Goal: Task Accomplishment & Management: Use online tool/utility

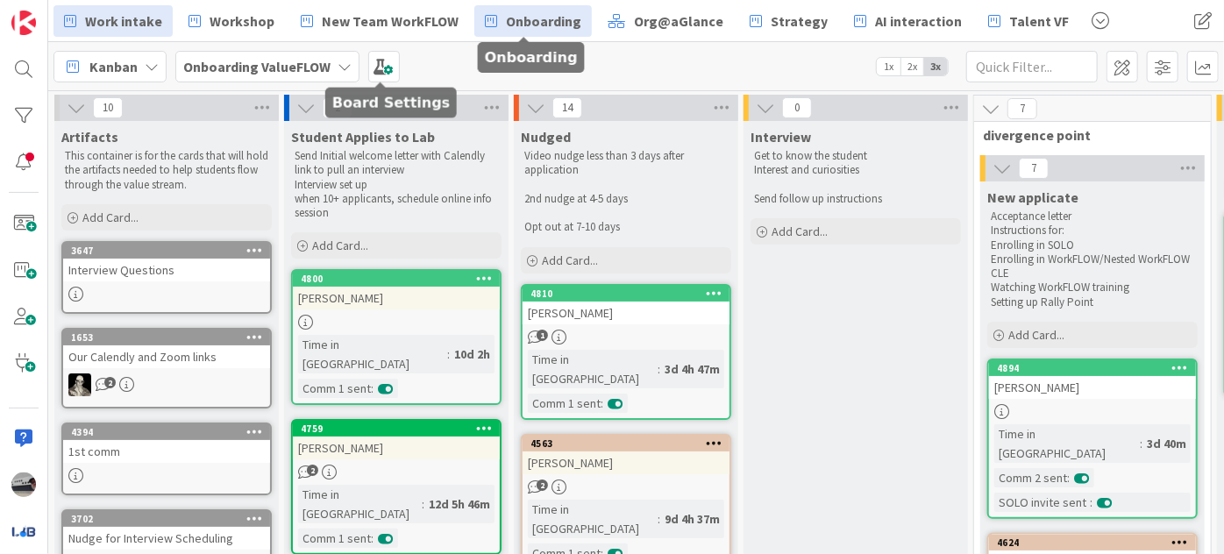
scroll to position [956, 1260]
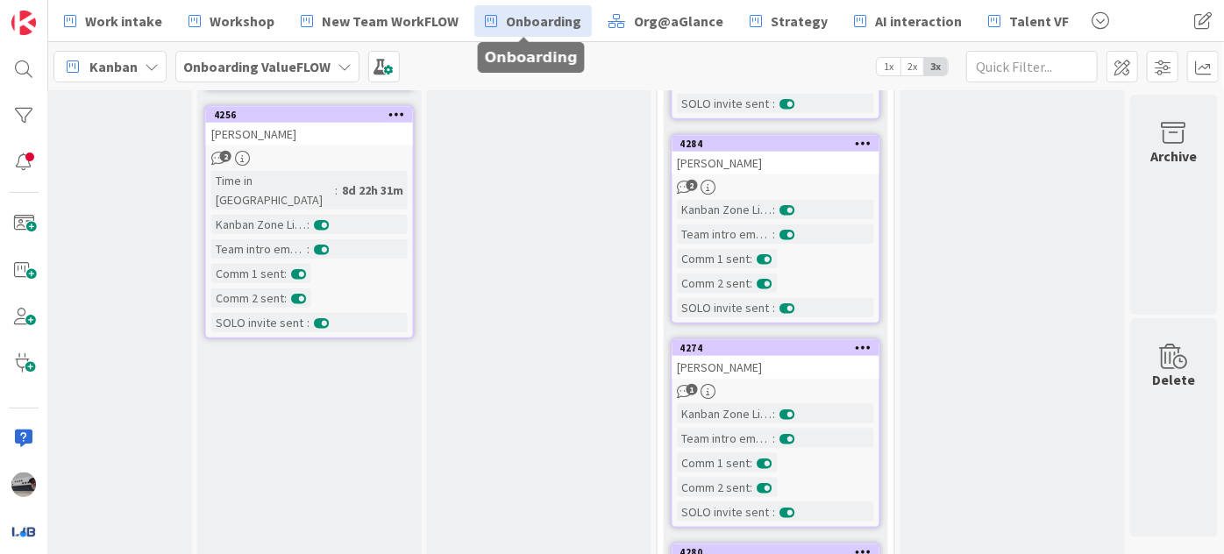
click at [506, 13] on span "Onboarding" at bounding box center [543, 21] width 75 height 21
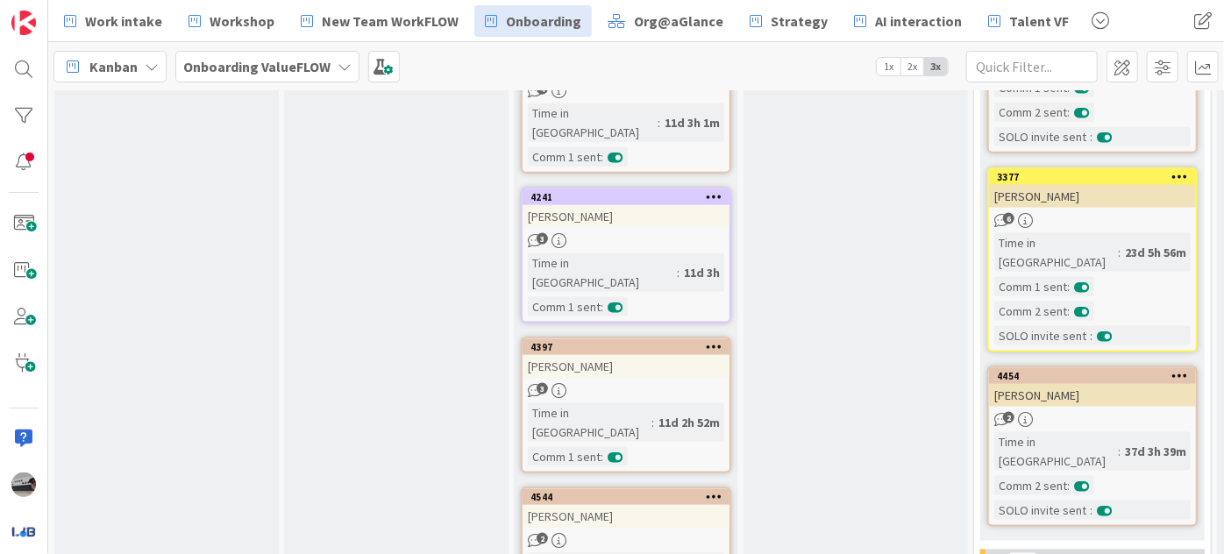
scroll to position [1195, 0]
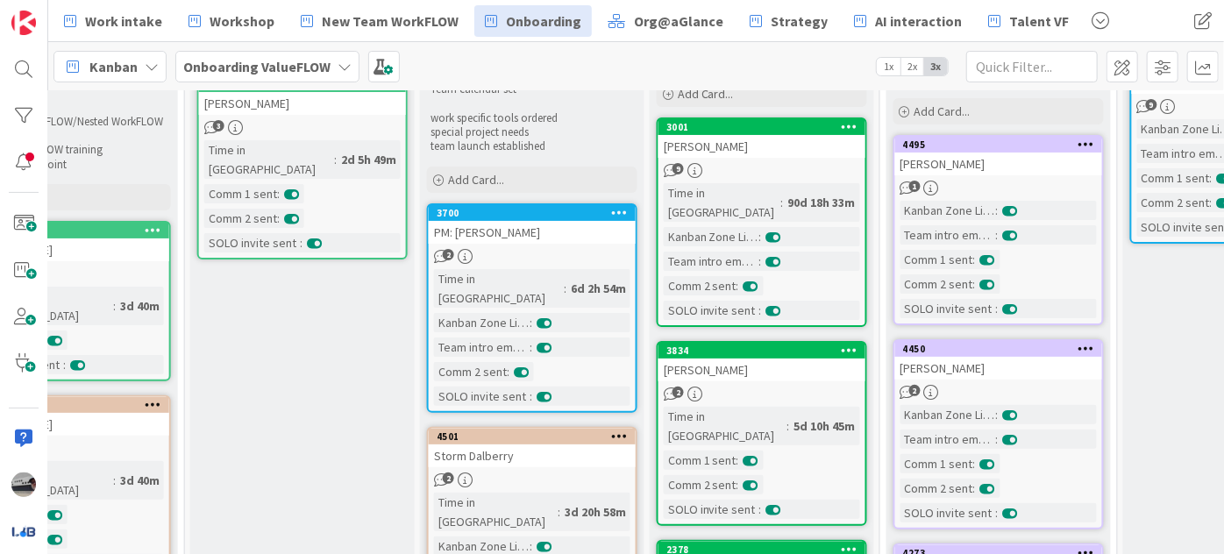
scroll to position [0, 1027]
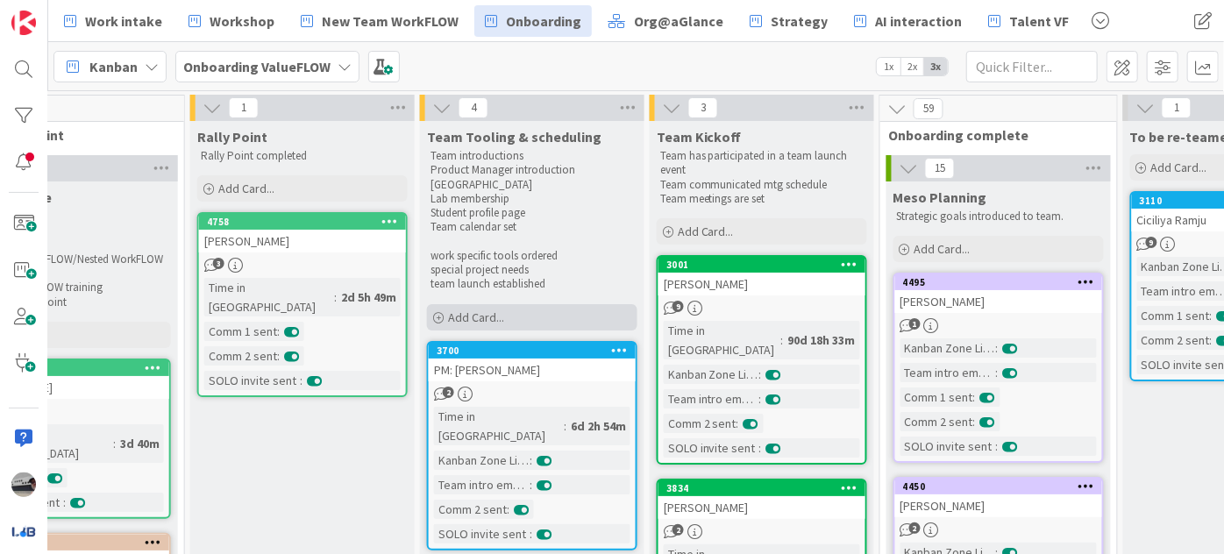
click at [560, 319] on div "Add Card..." at bounding box center [532, 317] width 210 height 26
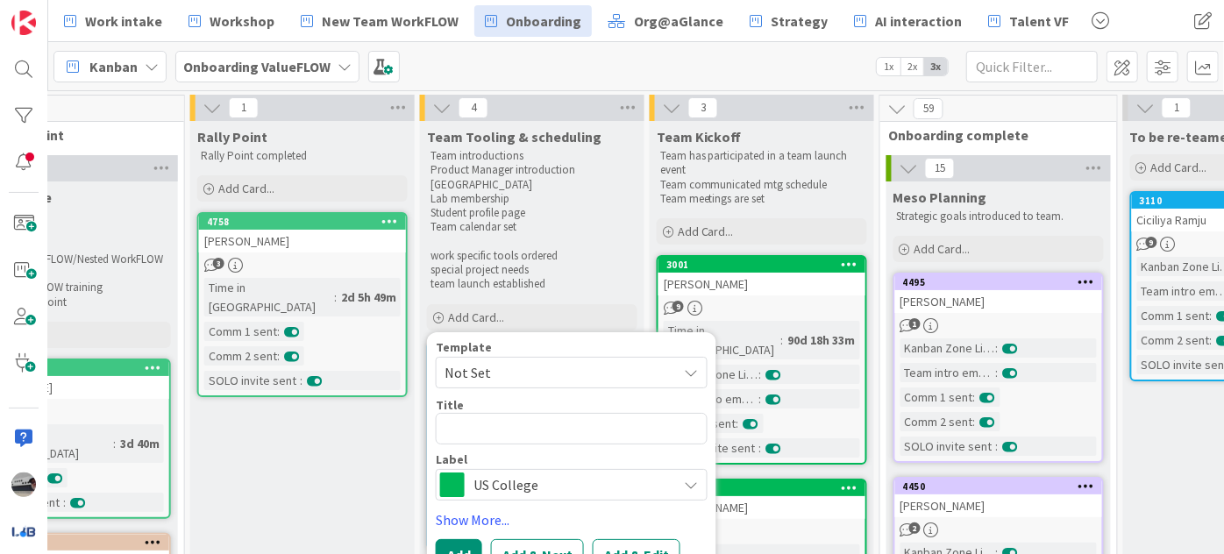
type textarea "x"
type textarea "[EMAIL_ADDRESS][DOMAIN_NAME]"
click at [657, 486] on span "US College" at bounding box center [570, 485] width 195 height 25
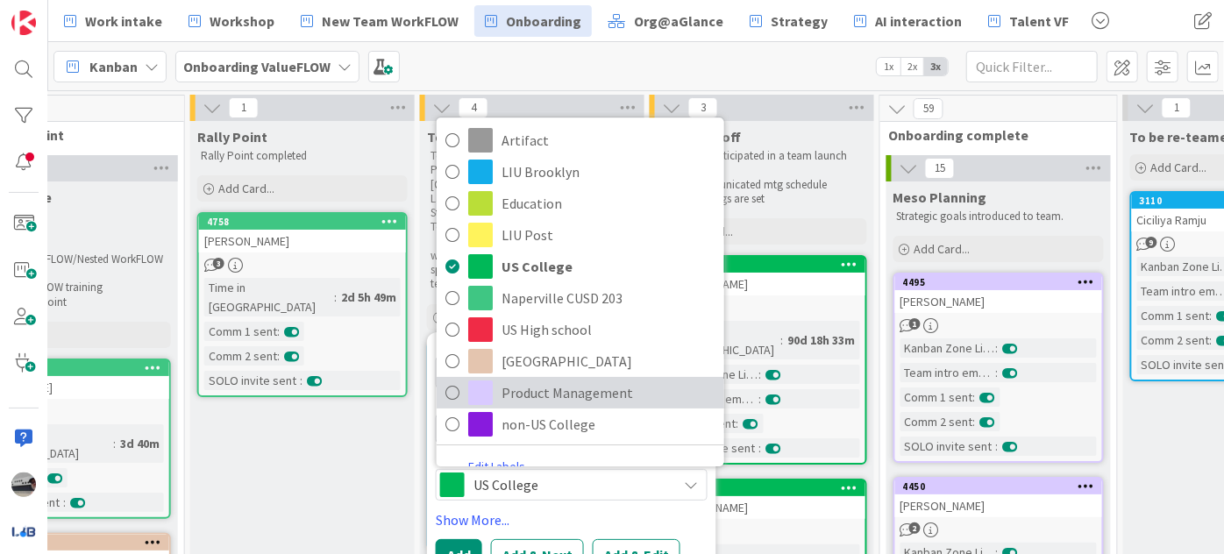
click at [594, 396] on span "Product Management" at bounding box center [608, 393] width 214 height 26
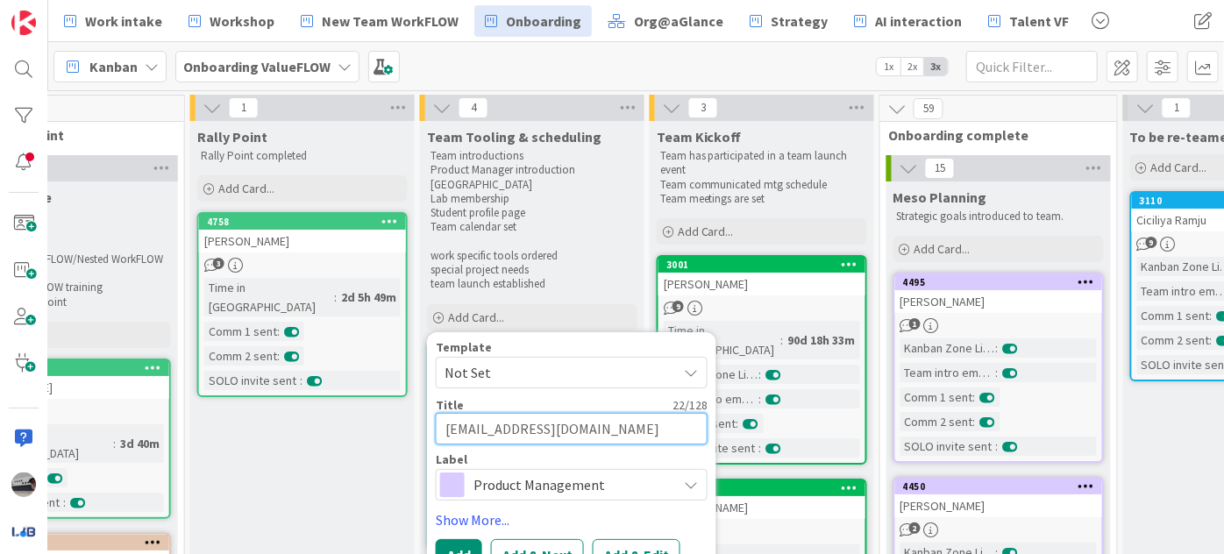
drag, startPoint x: 599, startPoint y: 430, endPoint x: 523, endPoint y: 428, distance: 75.4
click at [523, 428] on textarea "[EMAIL_ADDRESS][DOMAIN_NAME]" at bounding box center [572, 429] width 272 height 32
type textarea "x"
type textarea "ujjawalgupta"
type textarea "x"
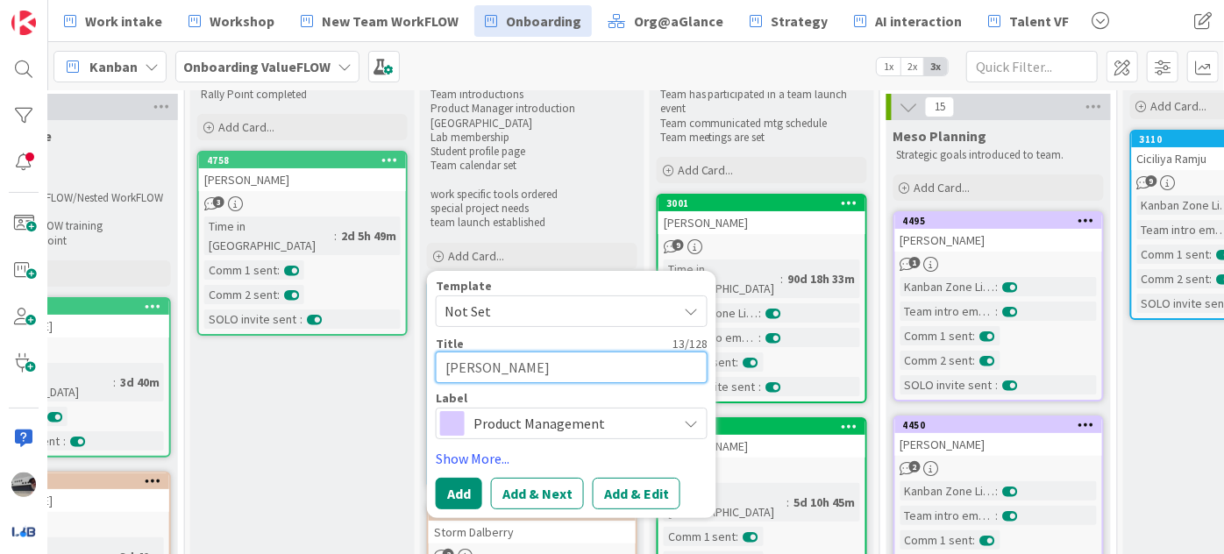
scroll to position [79, 1027]
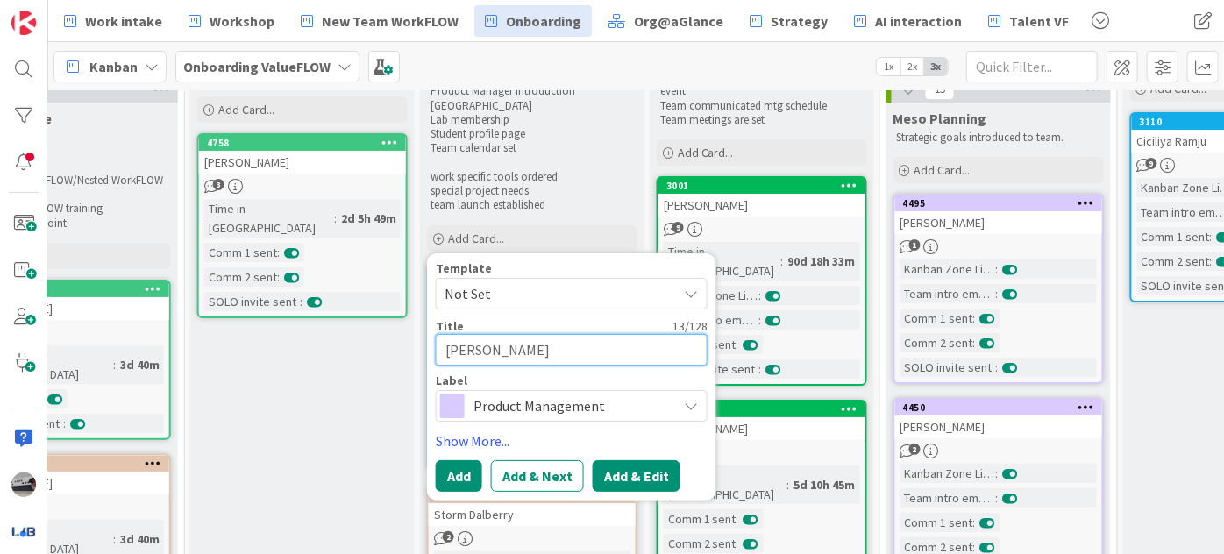
type textarea "[PERSON_NAME]"
click at [629, 469] on button "Add & Edit" at bounding box center [637, 476] width 88 height 32
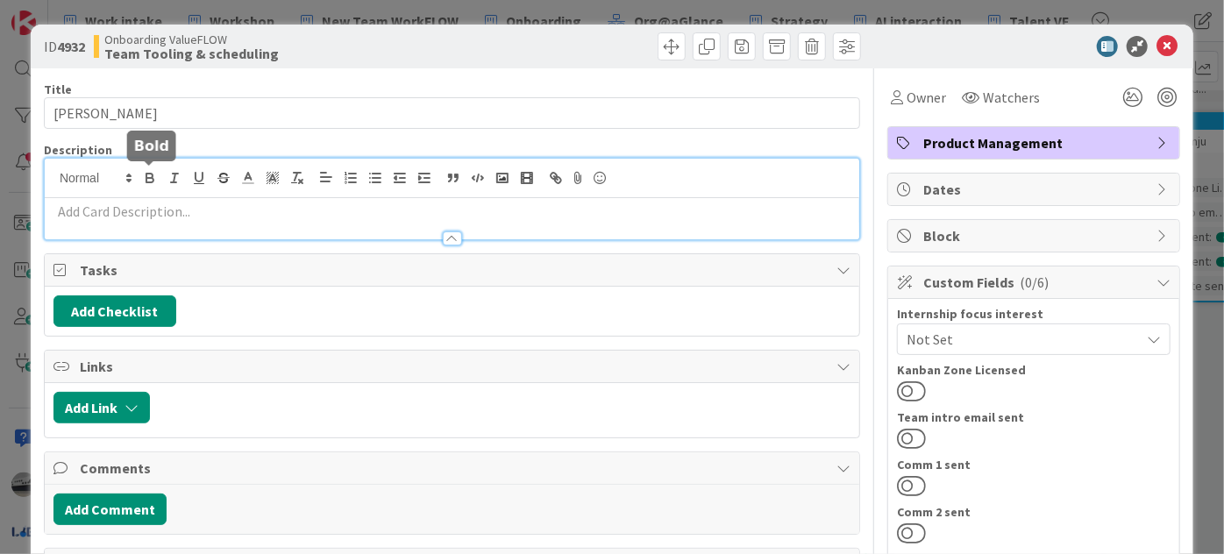
click at [157, 177] on div at bounding box center [452, 199] width 814 height 81
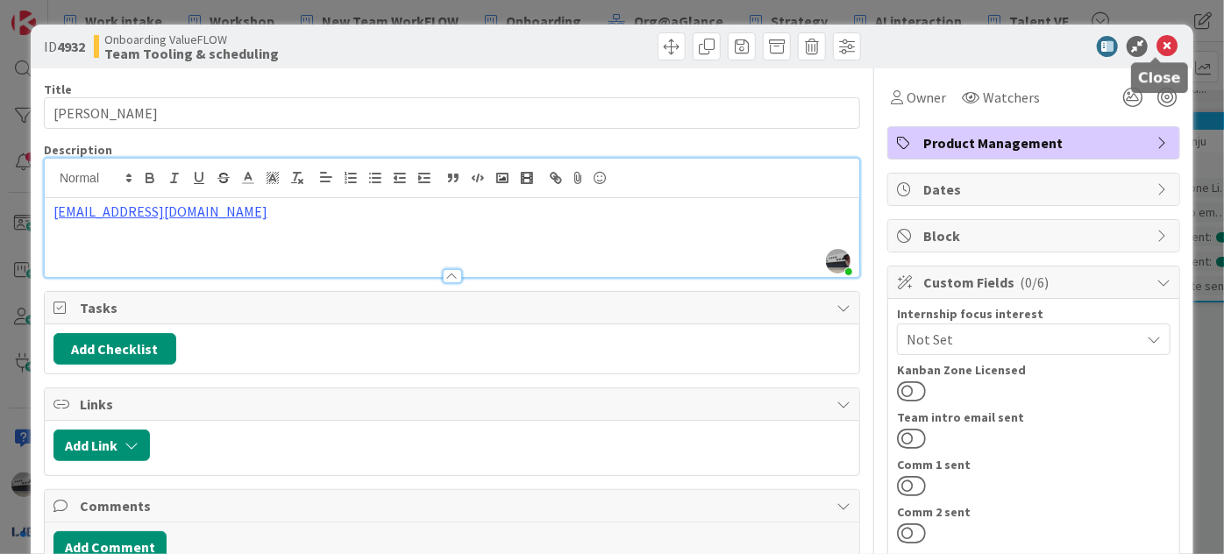
click at [1156, 41] on icon at bounding box center [1166, 46] width 21 height 21
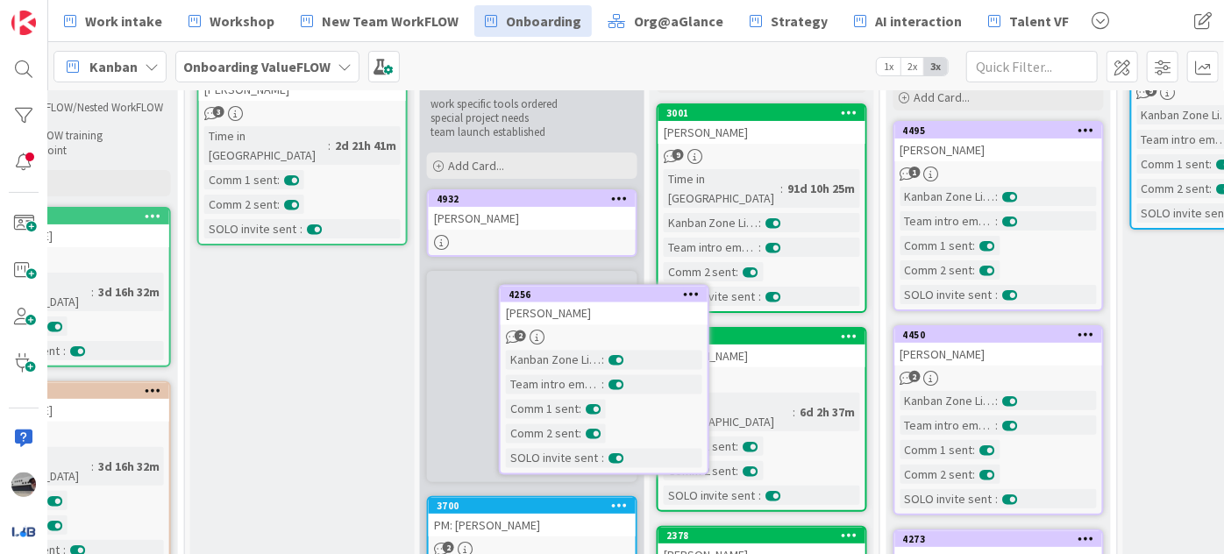
scroll to position [145, 1027]
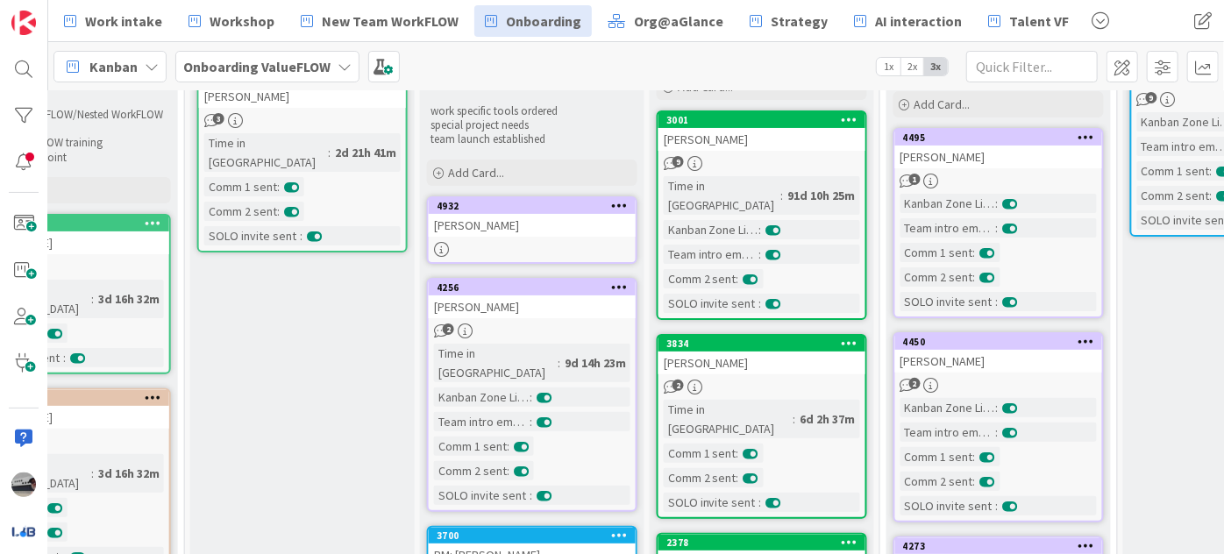
click at [558, 224] on div "[PERSON_NAME]" at bounding box center [532, 225] width 207 height 23
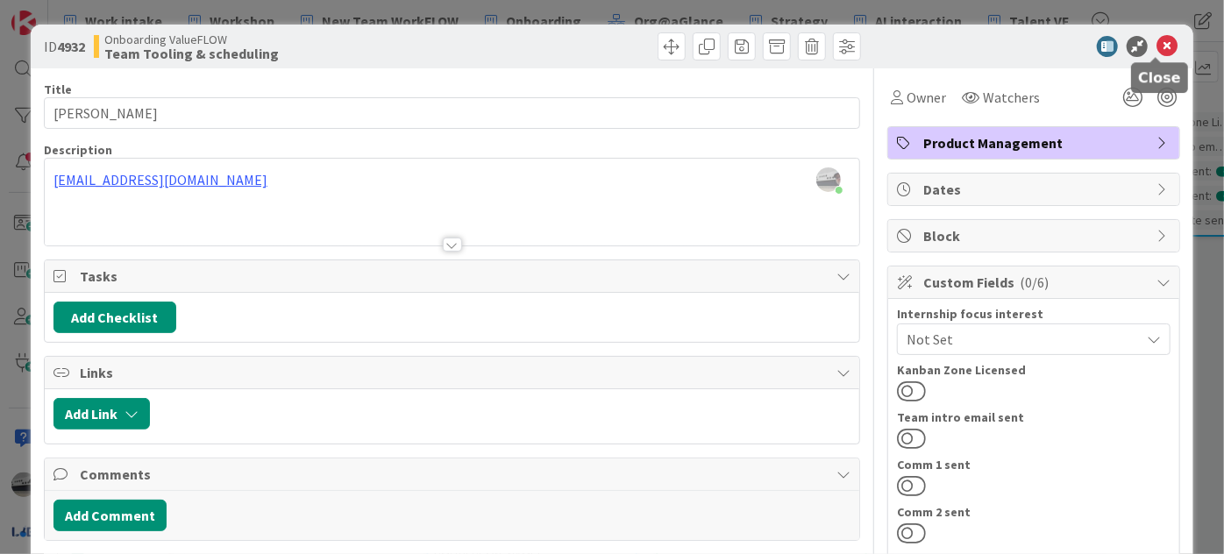
click at [1161, 45] on icon at bounding box center [1166, 46] width 21 height 21
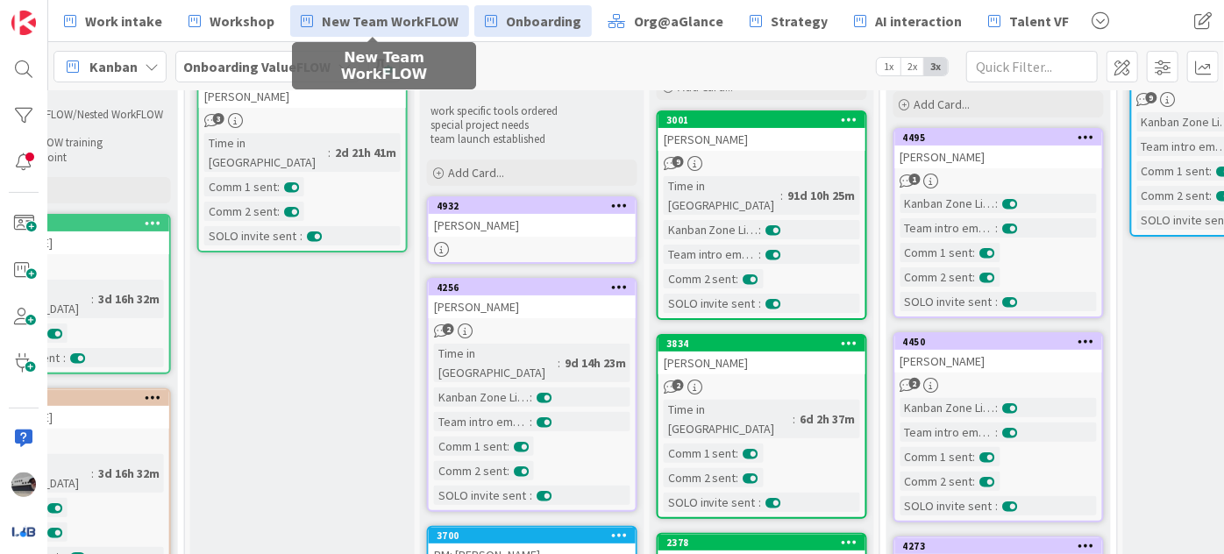
click at [353, 15] on span "New Team WorkFLOW" at bounding box center [390, 21] width 137 height 21
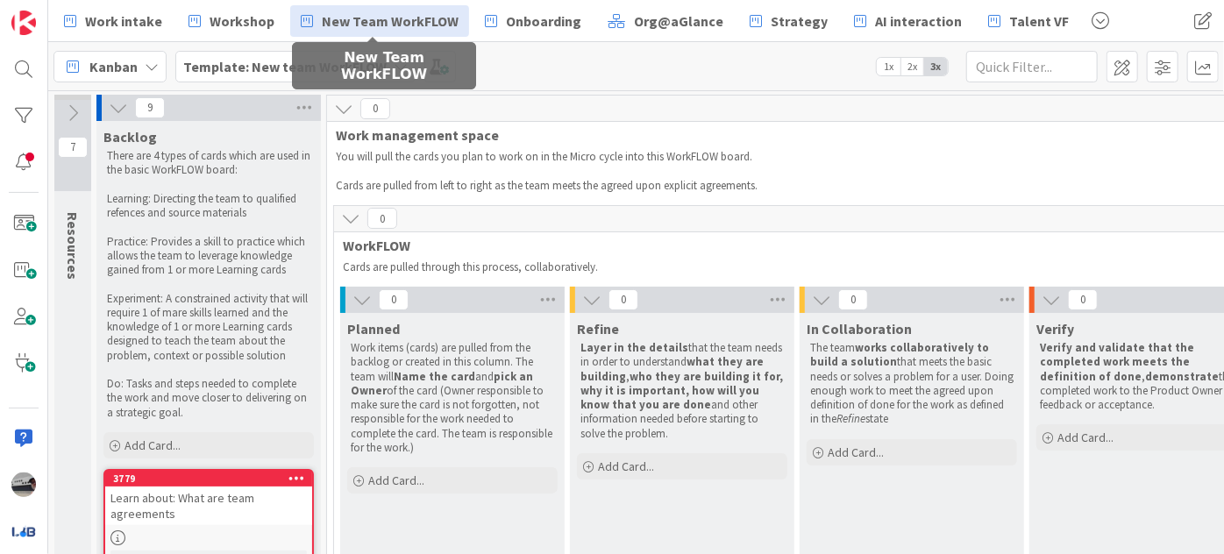
click at [117, 114] on icon at bounding box center [118, 107] width 19 height 19
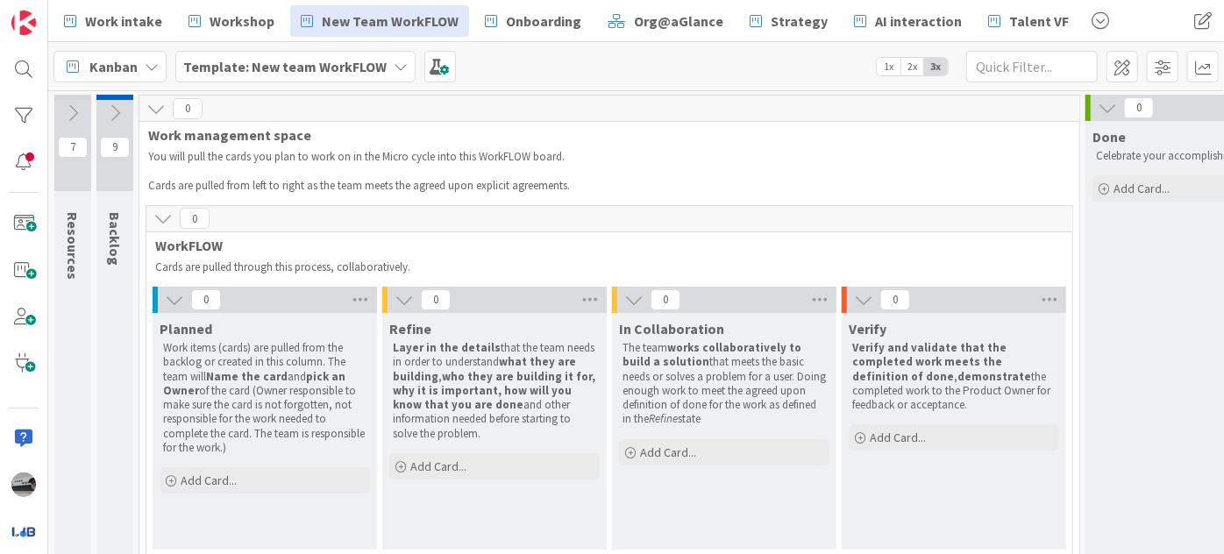
click at [173, 298] on icon at bounding box center [174, 299] width 19 height 19
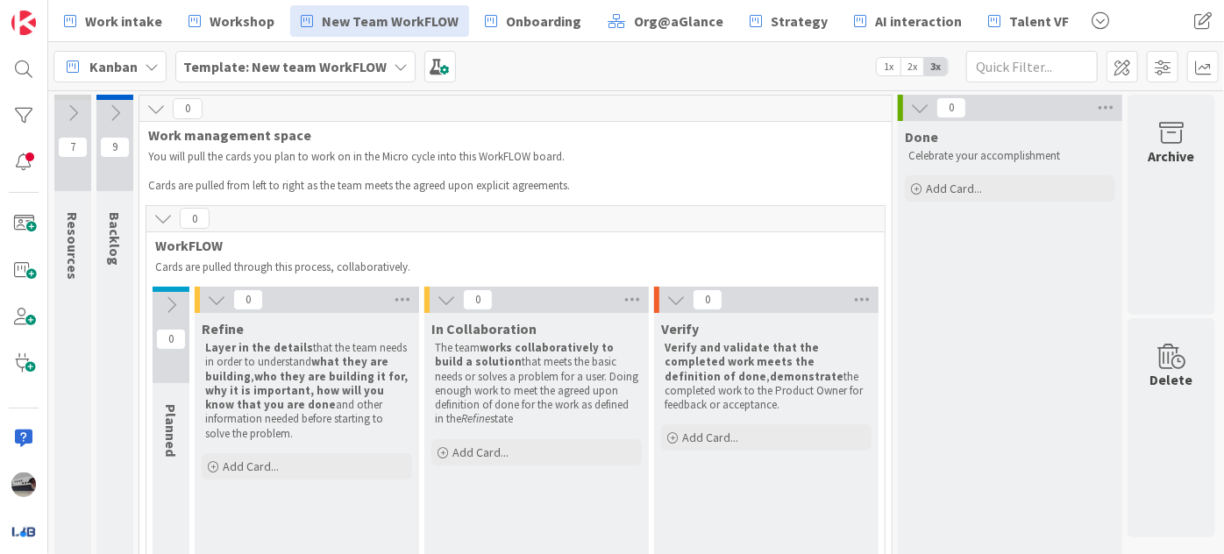
click at [222, 298] on icon at bounding box center [216, 299] width 19 height 19
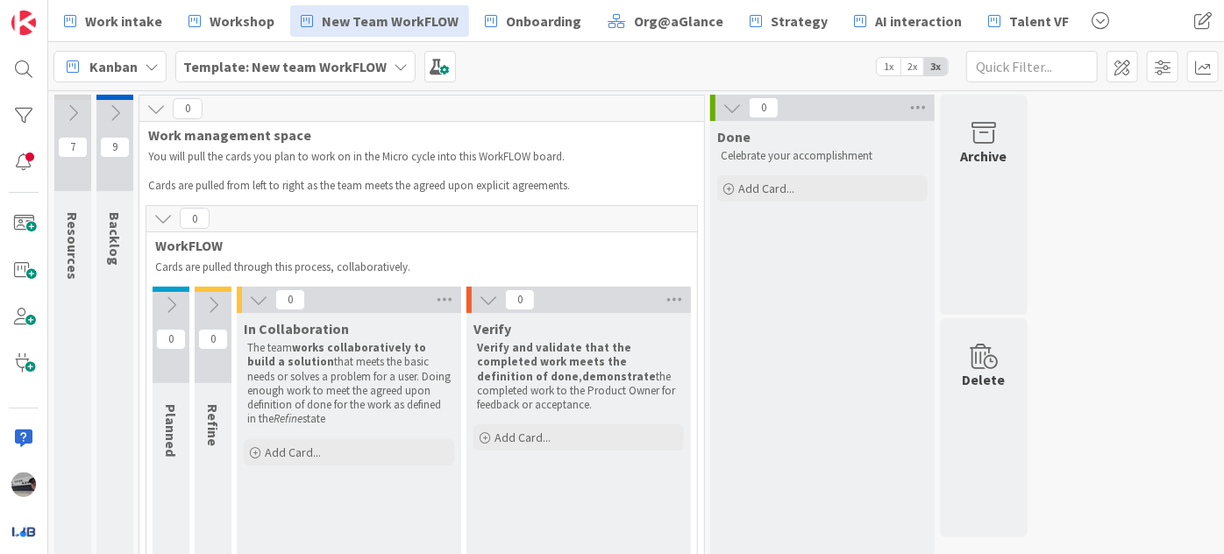
click at [278, 300] on span "0" at bounding box center [290, 299] width 30 height 21
click at [259, 303] on icon at bounding box center [258, 299] width 19 height 19
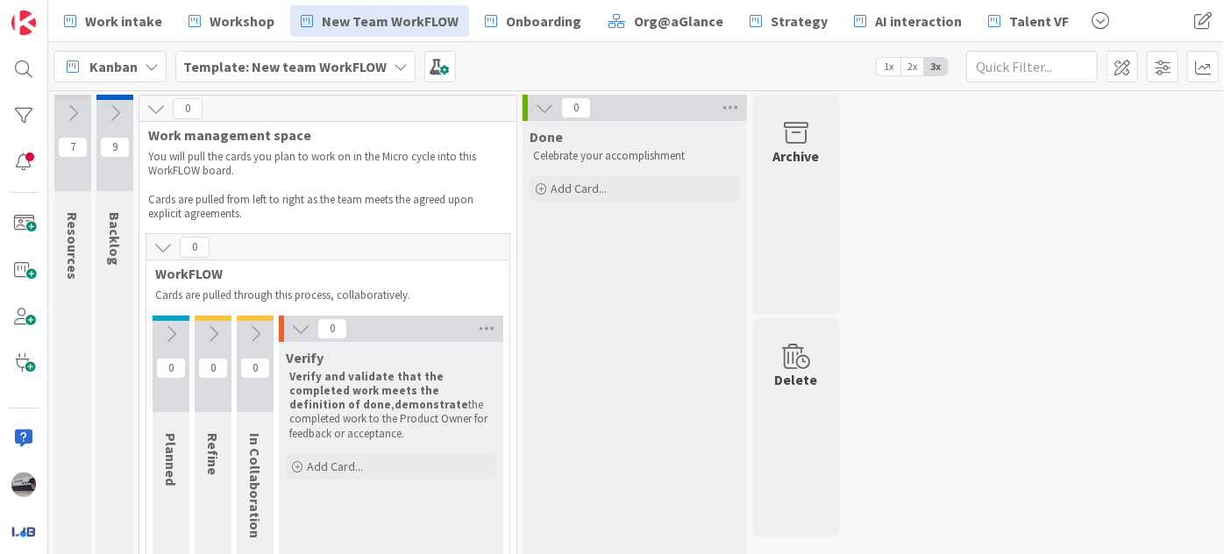
drag, startPoint x: 292, startPoint y: 329, endPoint x: 275, endPoint y: 317, distance: 20.2
click at [293, 329] on icon at bounding box center [300, 328] width 19 height 19
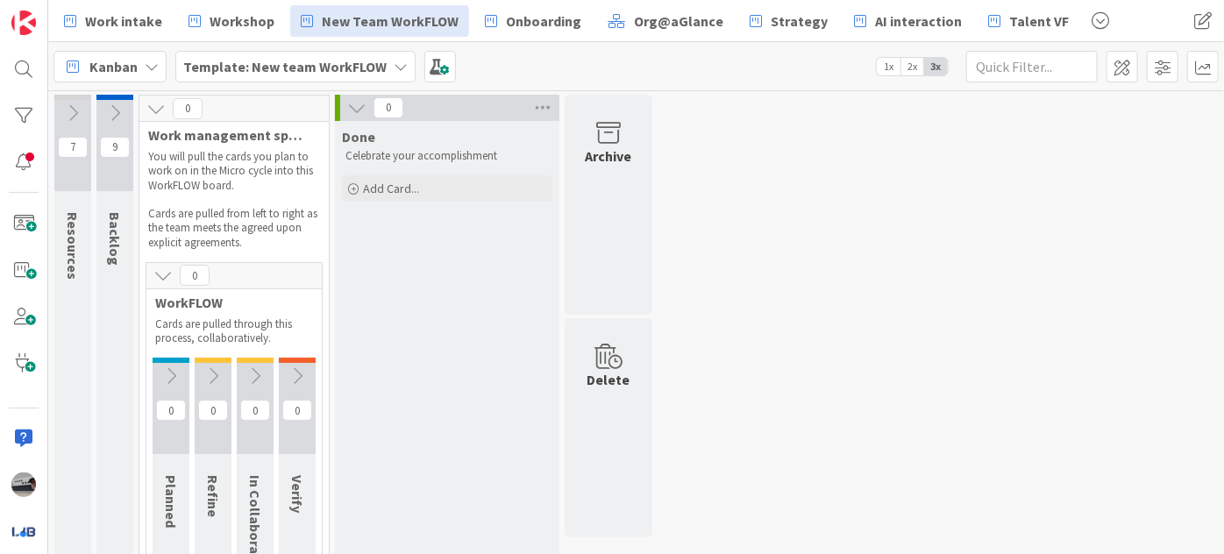
click at [154, 276] on icon at bounding box center [162, 275] width 19 height 19
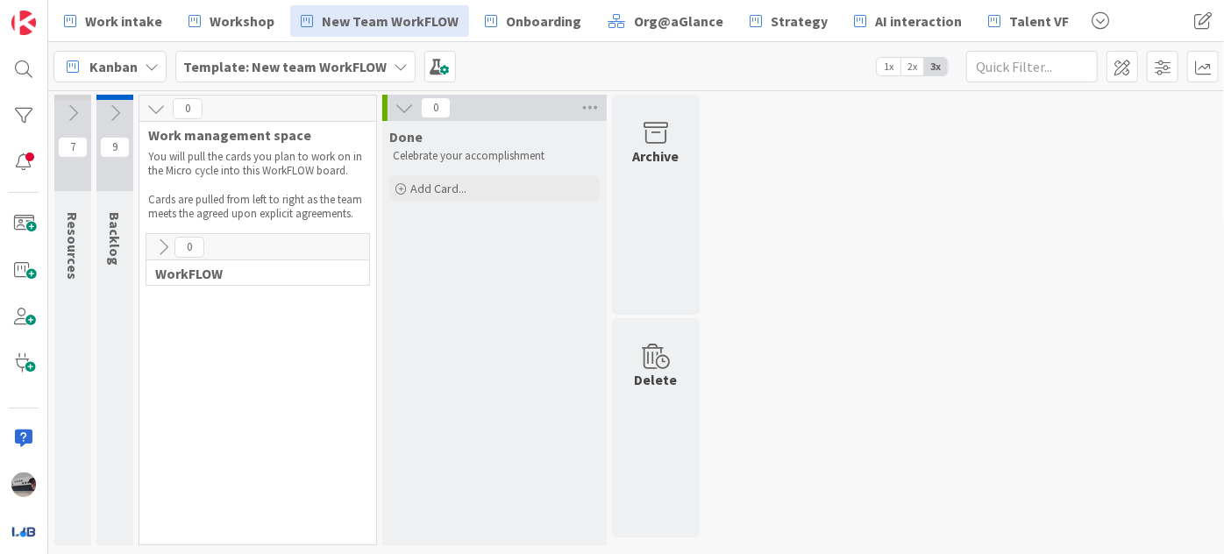
click at [156, 111] on icon at bounding box center [155, 108] width 19 height 19
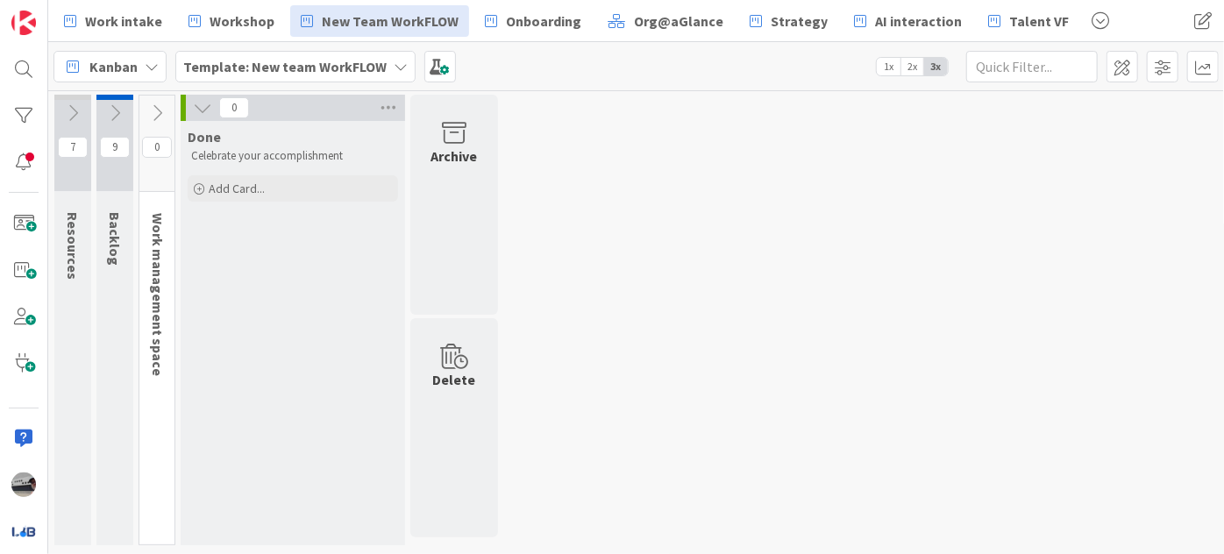
click at [203, 105] on icon at bounding box center [202, 107] width 19 height 19
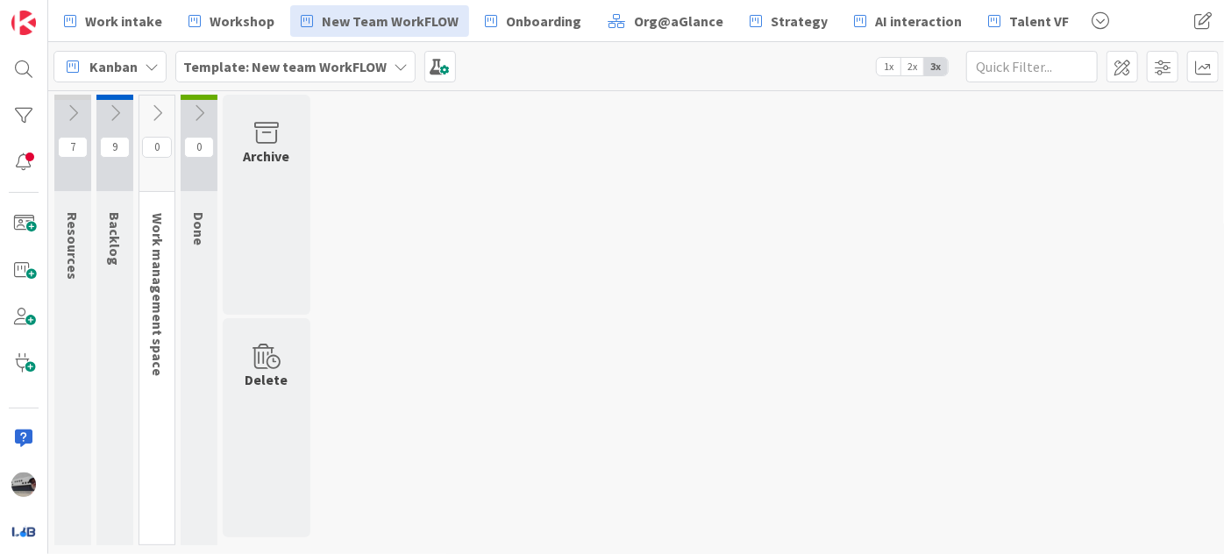
click at [72, 109] on icon at bounding box center [72, 112] width 19 height 19
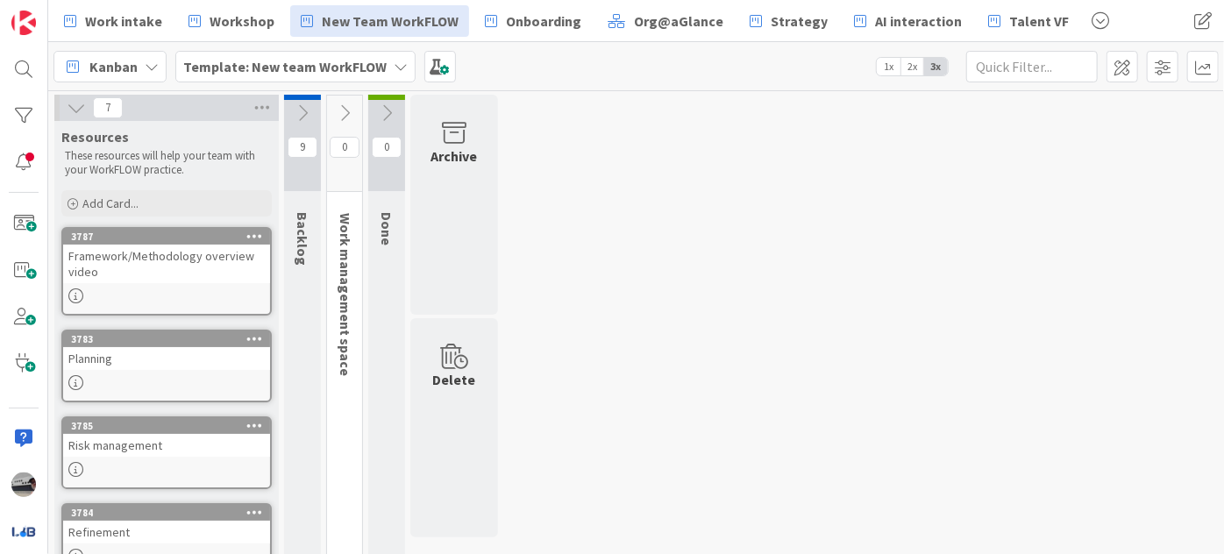
click at [75, 112] on icon at bounding box center [76, 107] width 19 height 19
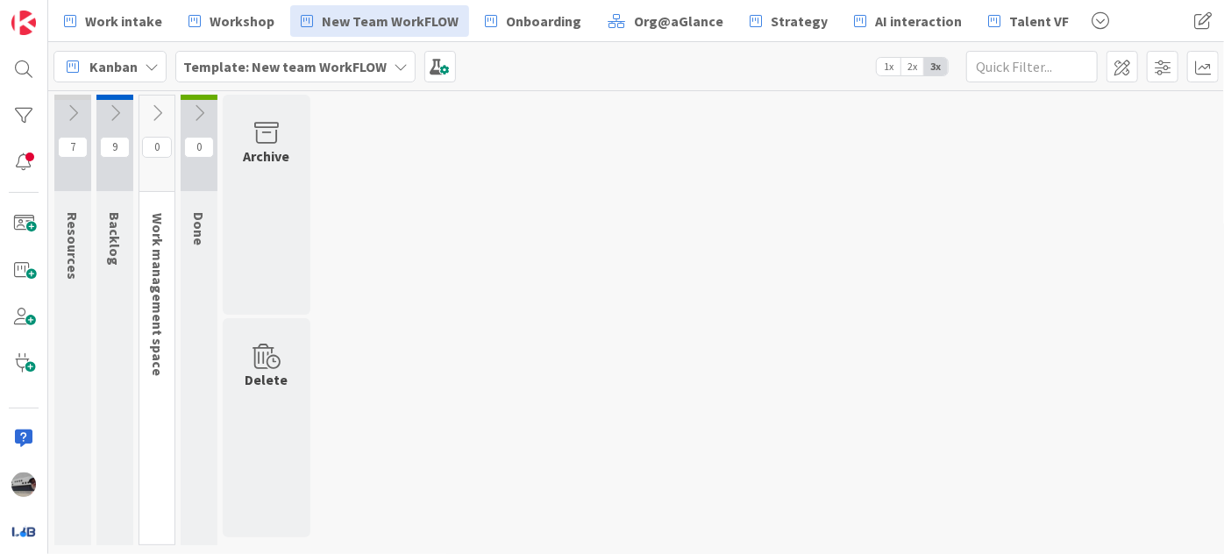
click at [117, 110] on icon at bounding box center [114, 112] width 19 height 19
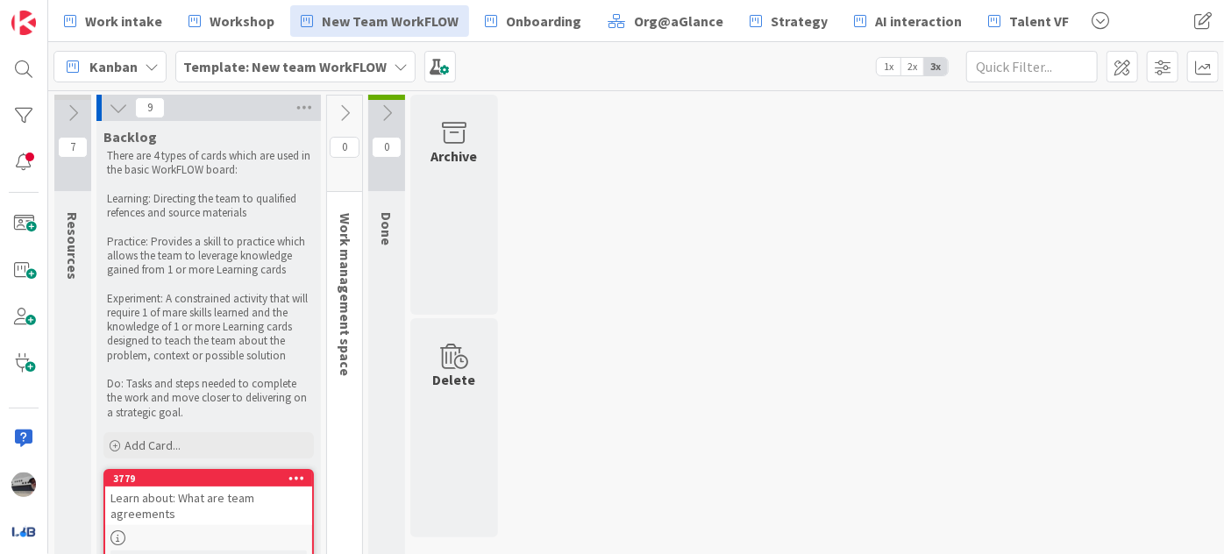
click at [349, 104] on icon at bounding box center [344, 112] width 19 height 19
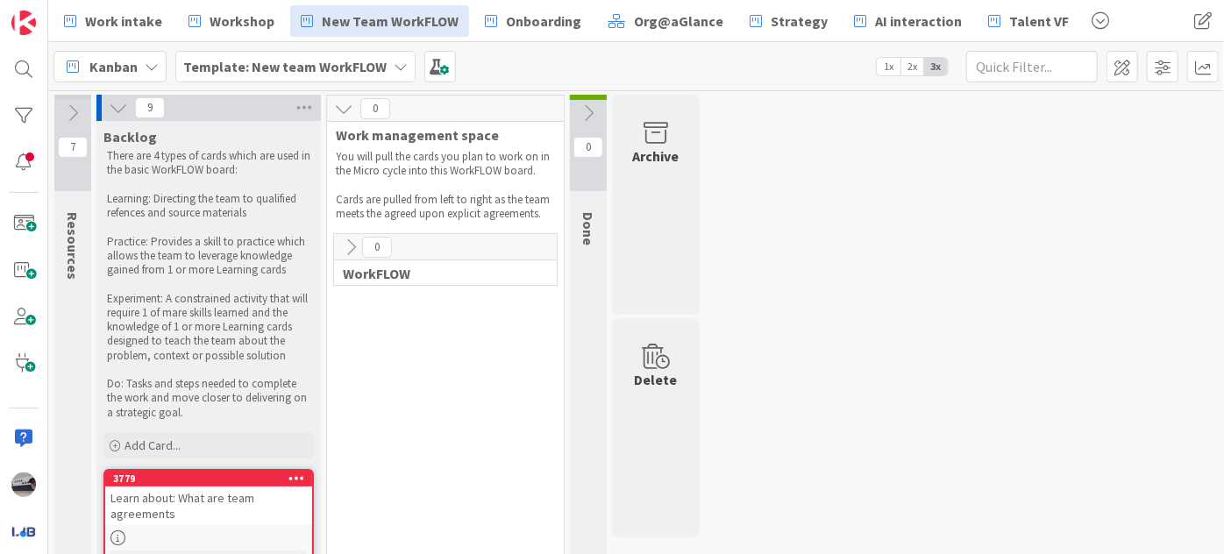
click at [349, 249] on icon at bounding box center [350, 247] width 19 height 19
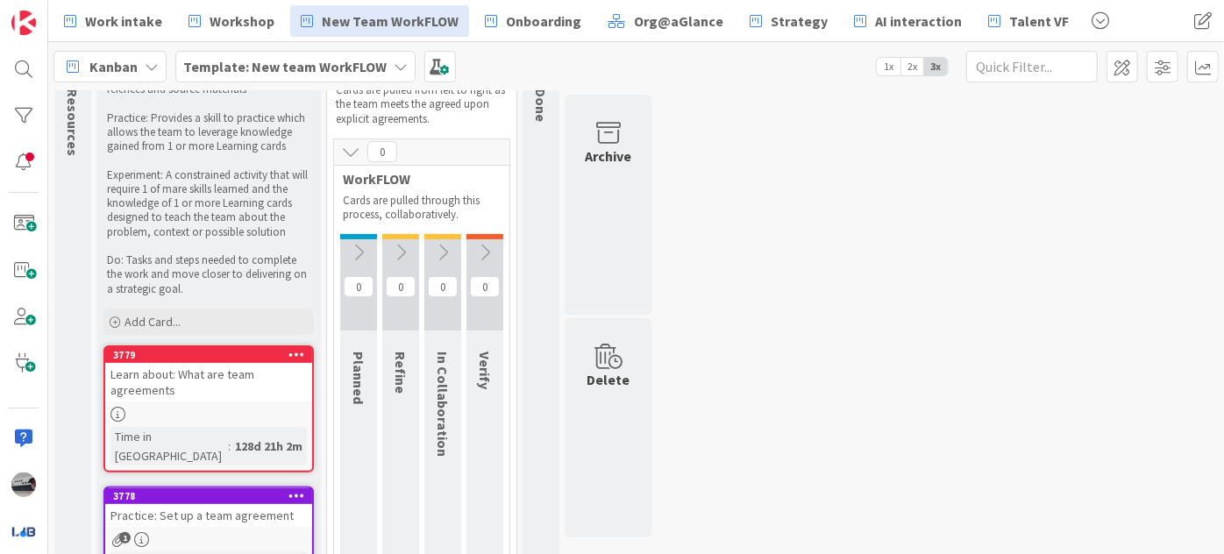
scroll to position [159, 0]
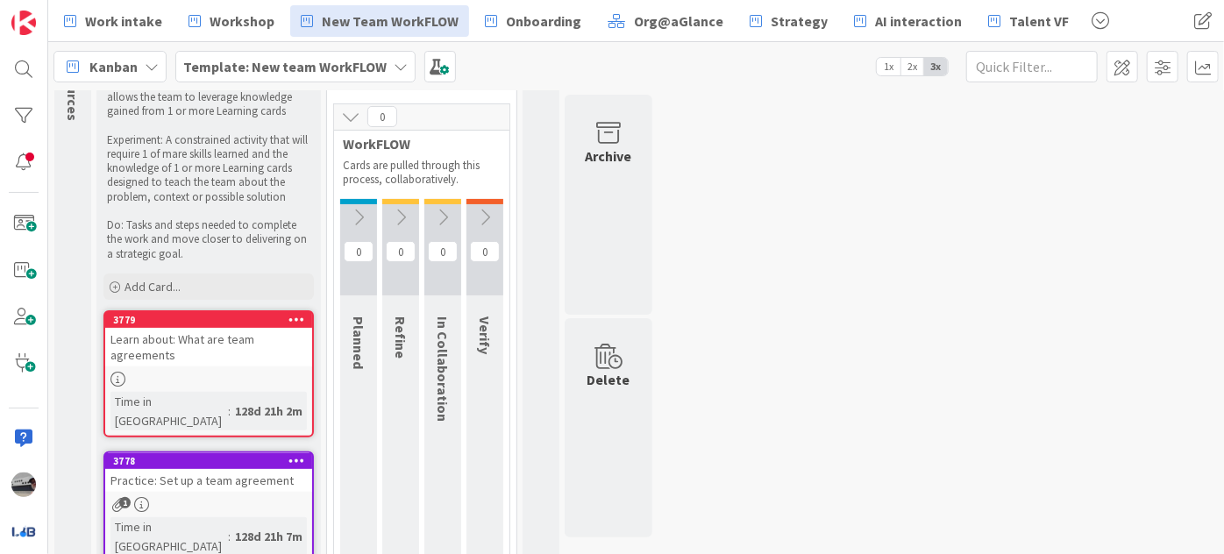
click at [359, 217] on icon at bounding box center [358, 217] width 19 height 19
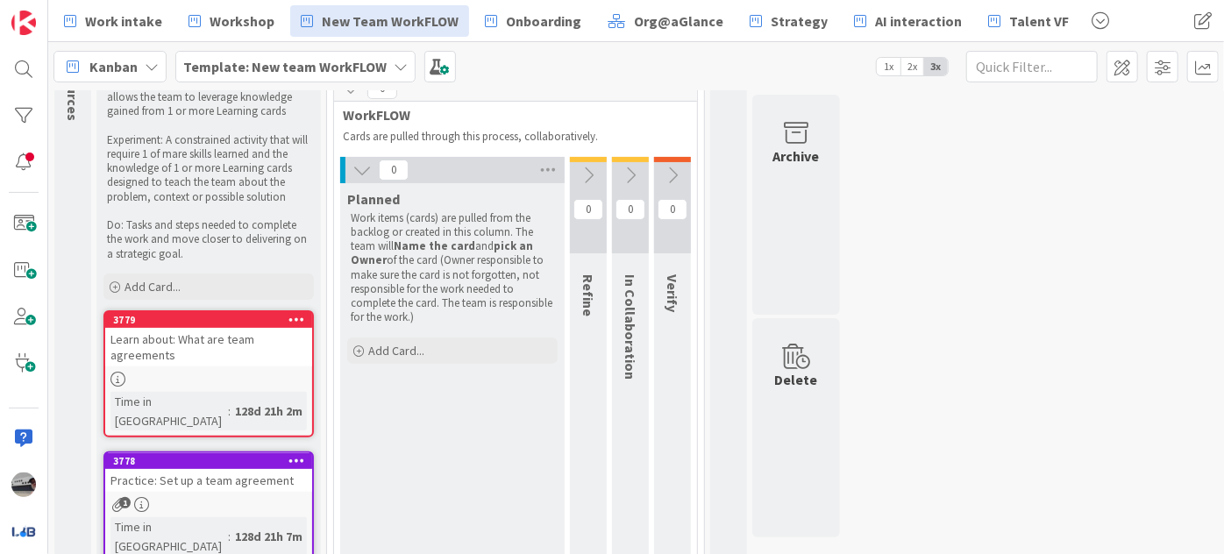
click at [586, 173] on icon at bounding box center [588, 175] width 19 height 19
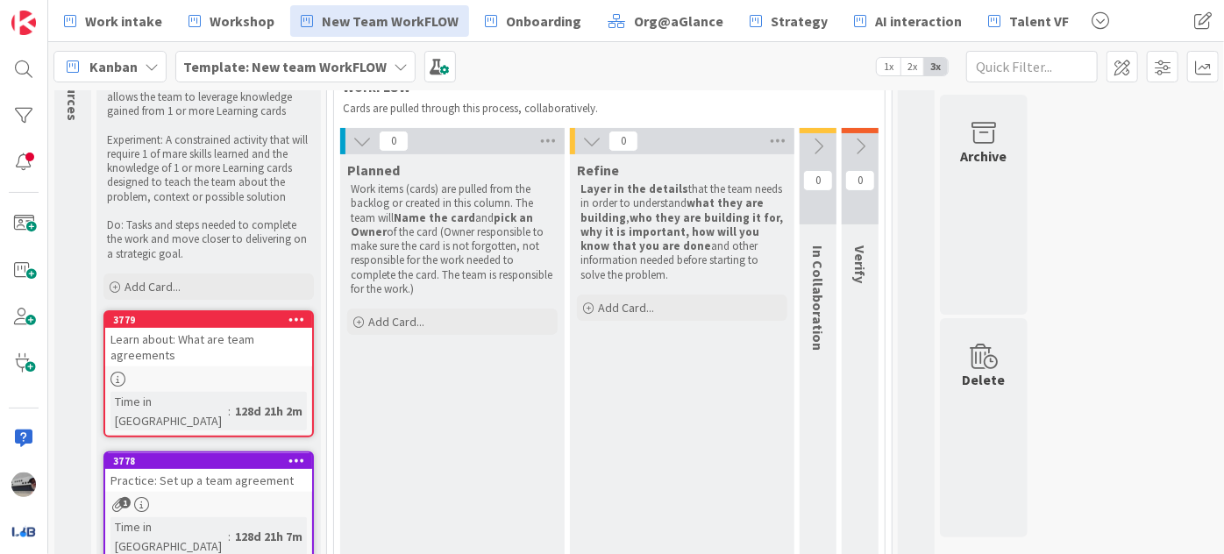
click at [828, 137] on button at bounding box center [818, 146] width 37 height 26
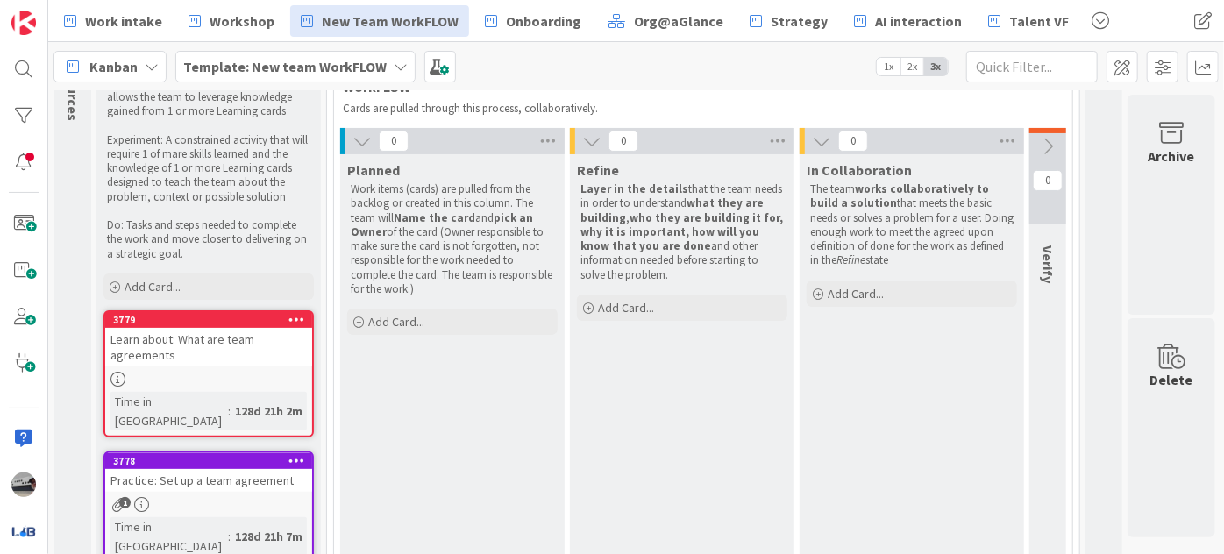
click at [1046, 140] on icon at bounding box center [1047, 146] width 19 height 19
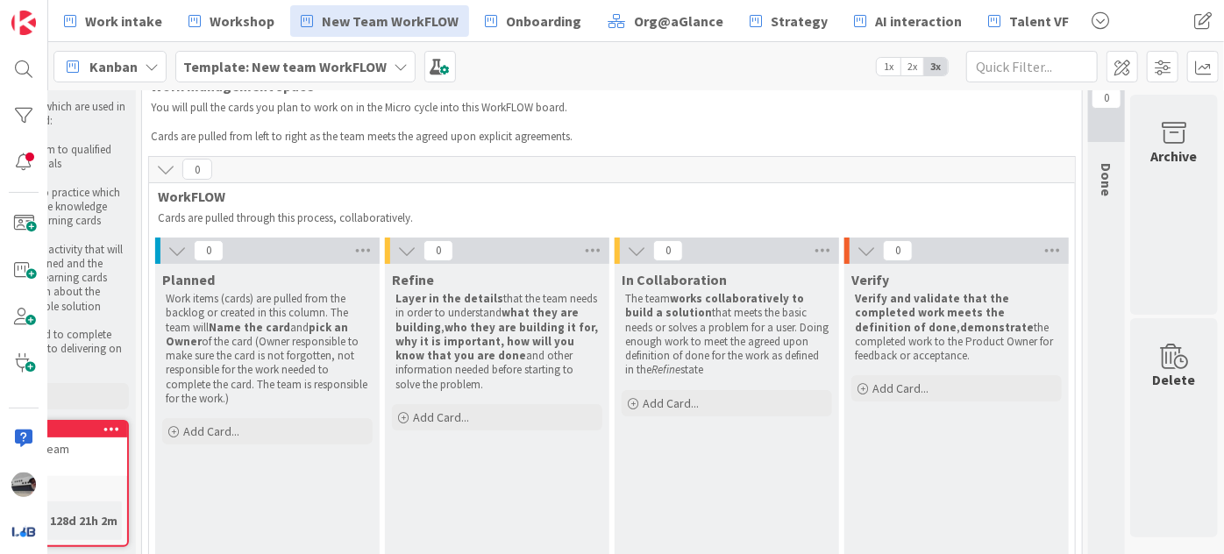
scroll to position [0, 195]
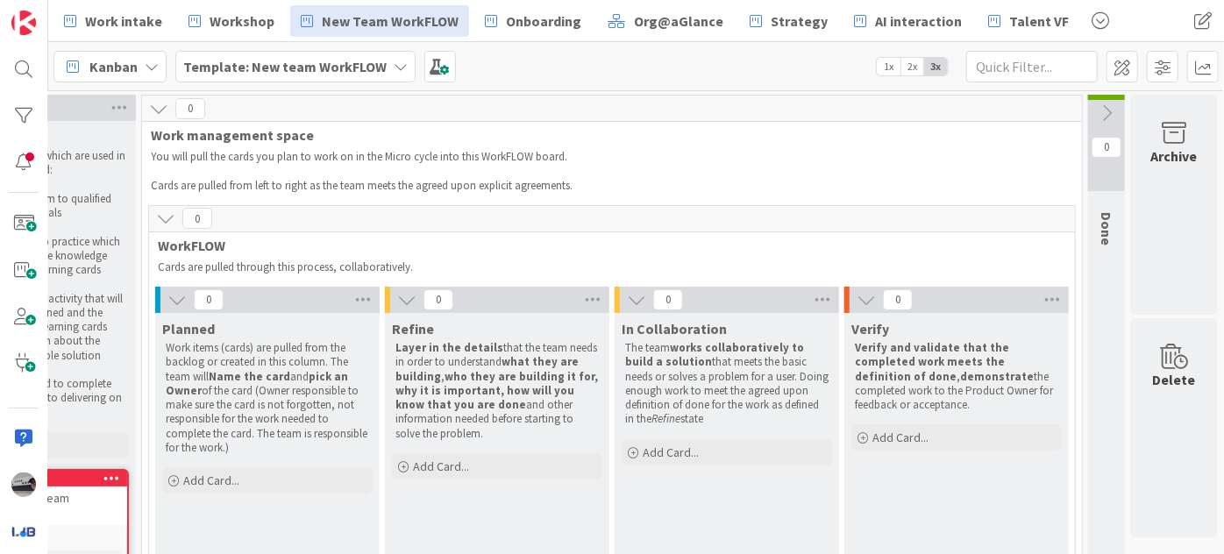
click at [1099, 113] on icon at bounding box center [1106, 112] width 19 height 19
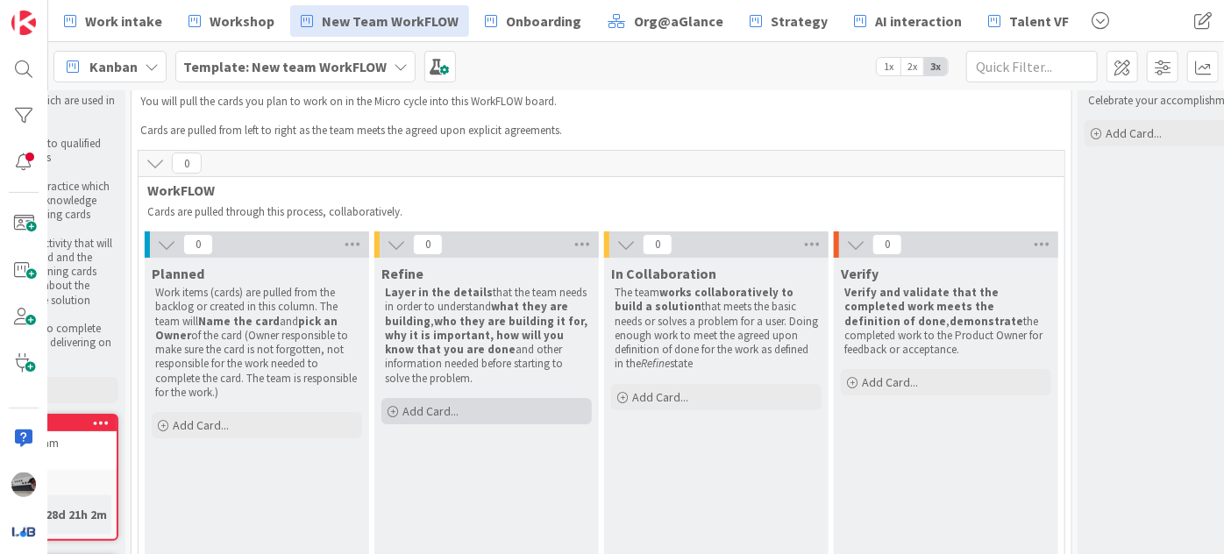
scroll to position [159, 195]
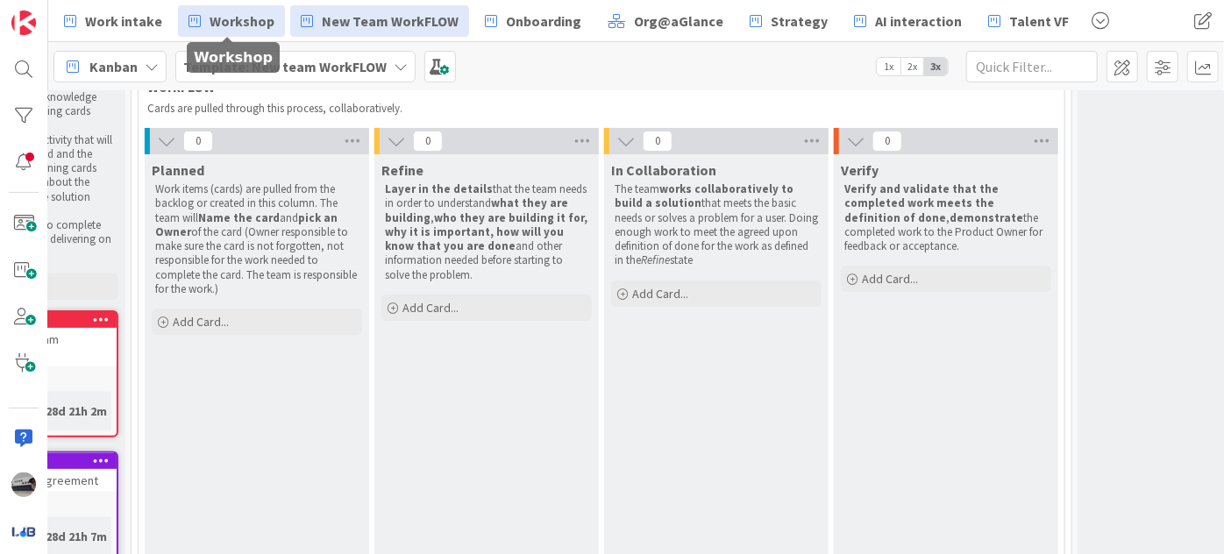
click at [231, 25] on span "Workshop" at bounding box center [242, 21] width 65 height 21
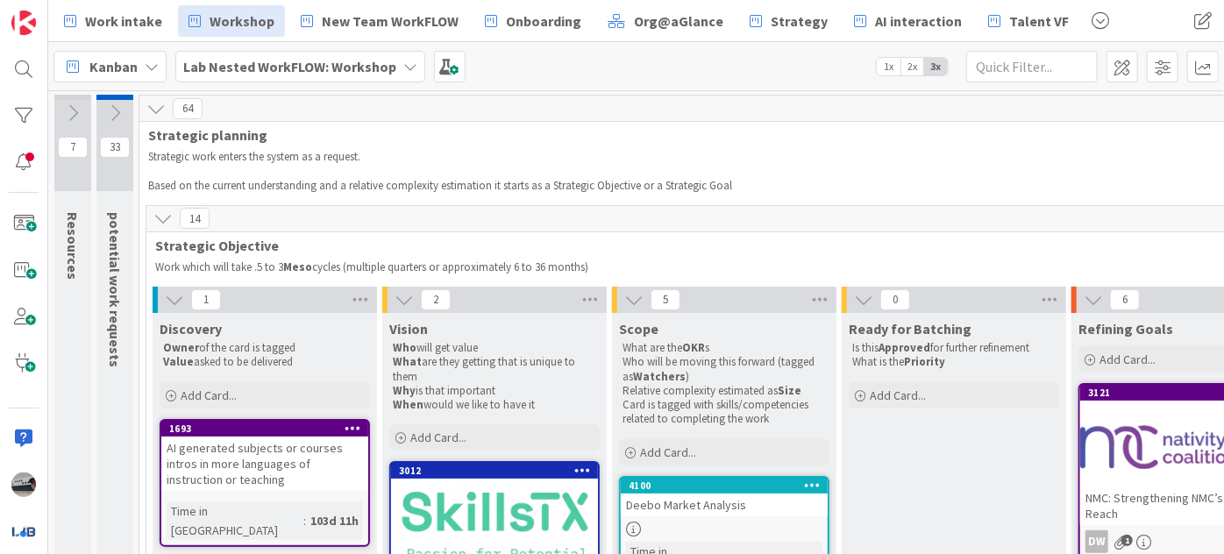
click at [175, 294] on icon at bounding box center [174, 299] width 19 height 19
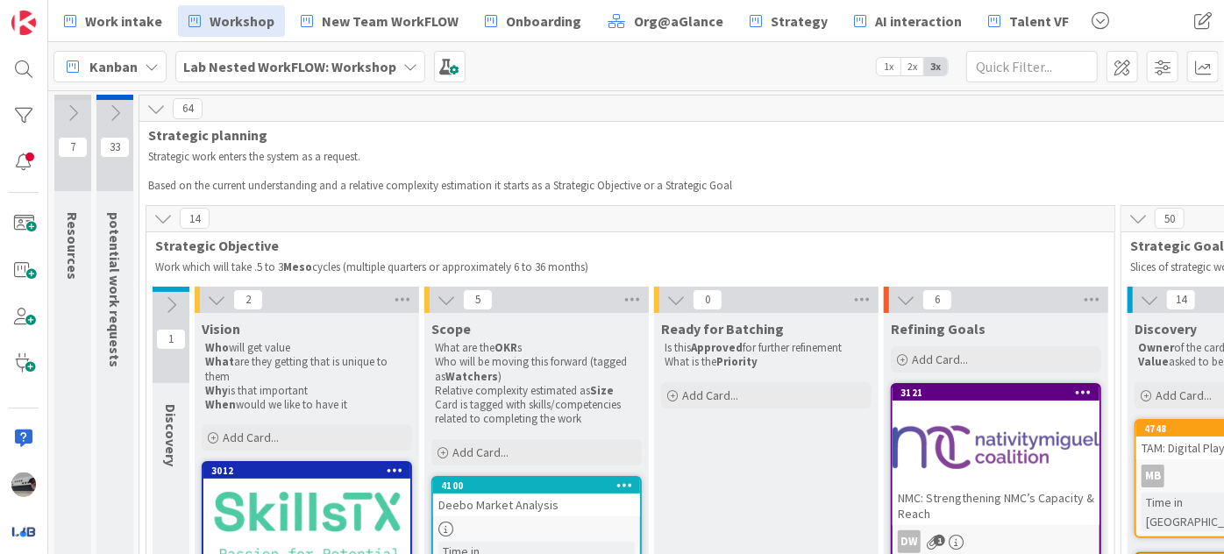
click at [213, 299] on icon at bounding box center [216, 299] width 19 height 19
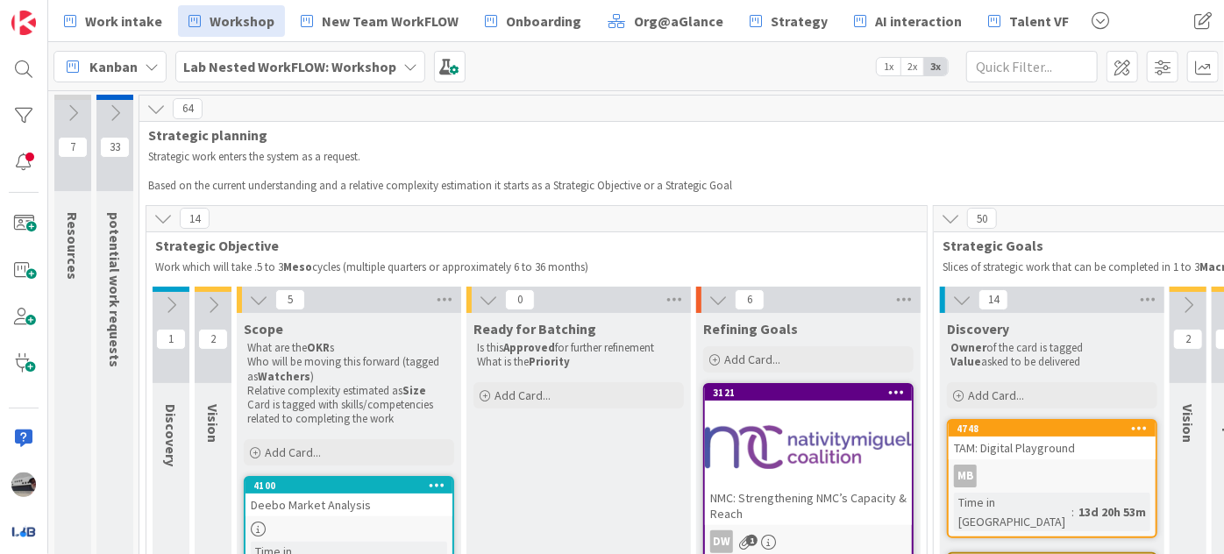
click at [245, 301] on div "5" at bounding box center [349, 300] width 224 height 26
click at [250, 297] on icon at bounding box center [258, 299] width 19 height 19
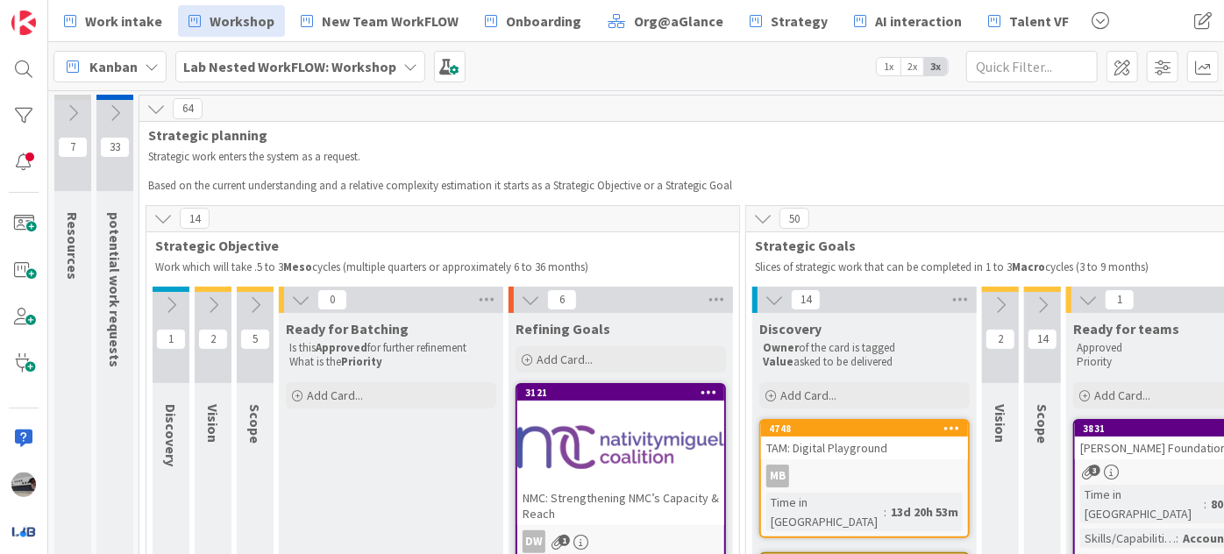
click at [299, 298] on icon at bounding box center [300, 299] width 19 height 19
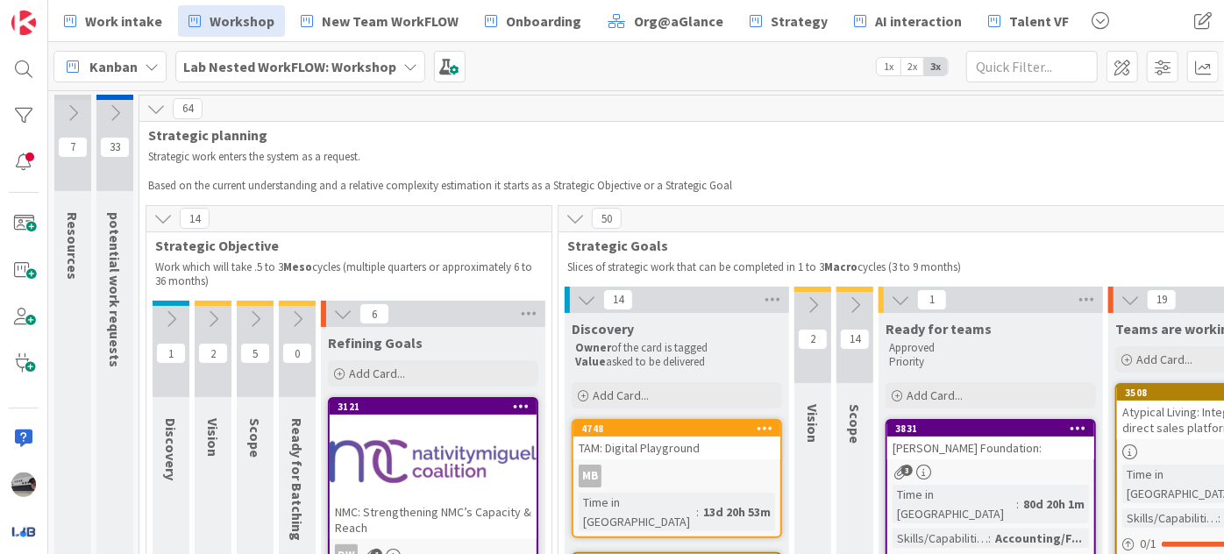
click at [341, 306] on icon at bounding box center [342, 313] width 19 height 19
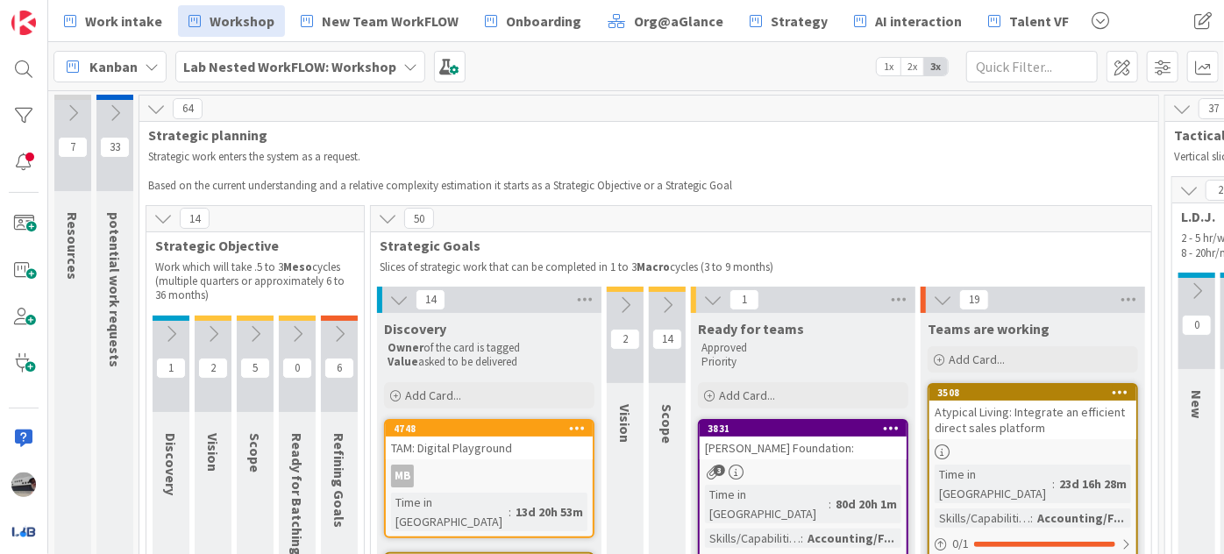
click at [386, 294] on div "14" at bounding box center [489, 300] width 224 height 26
click at [389, 296] on icon at bounding box center [398, 299] width 19 height 19
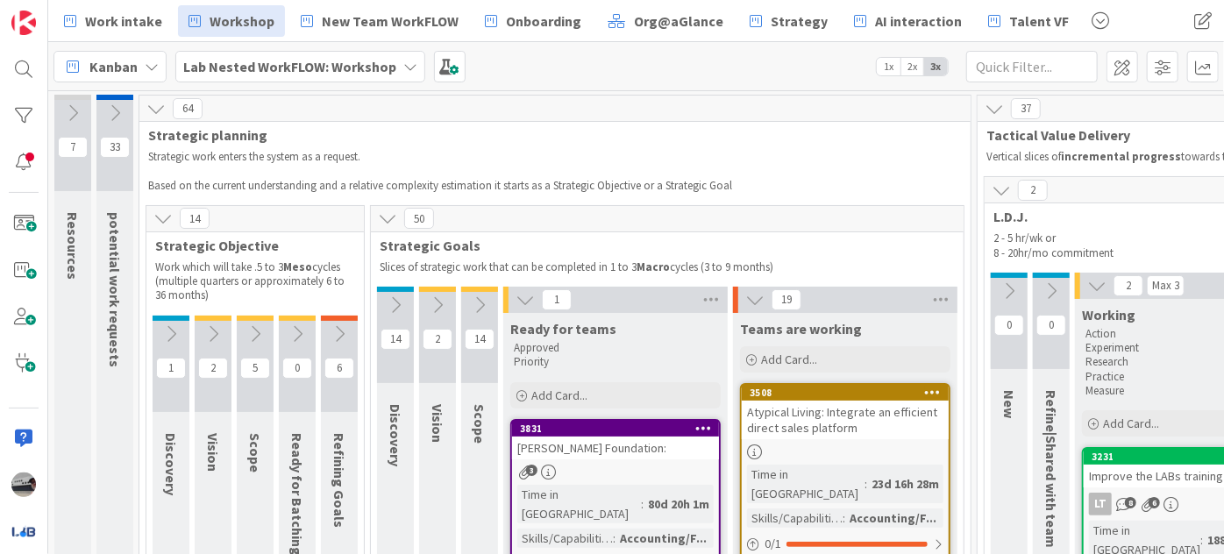
click at [527, 297] on icon at bounding box center [524, 299] width 19 height 19
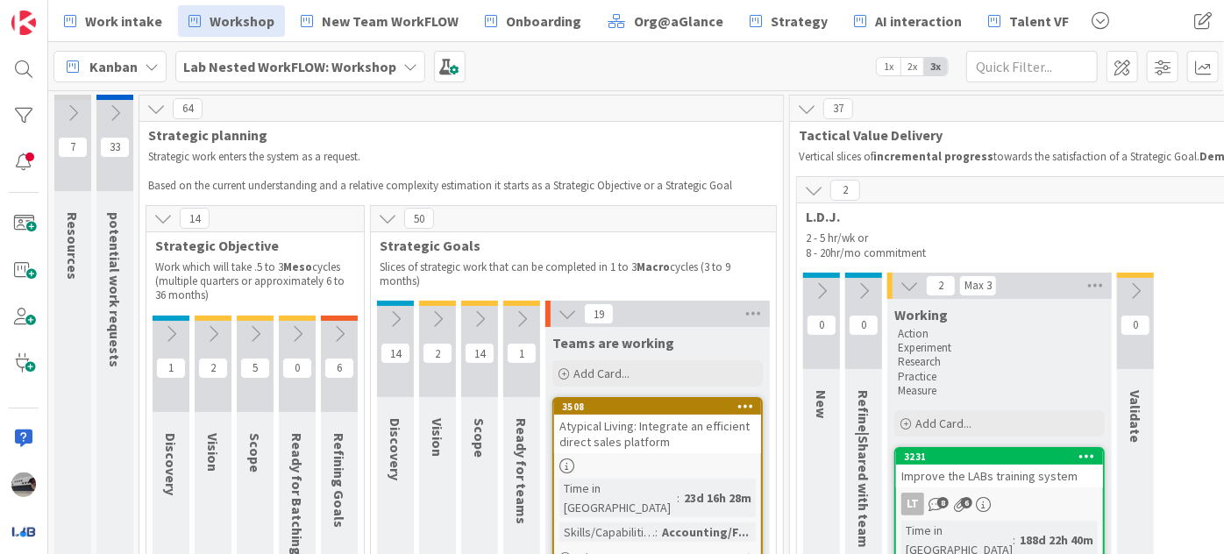
click at [567, 316] on icon at bounding box center [567, 313] width 19 height 19
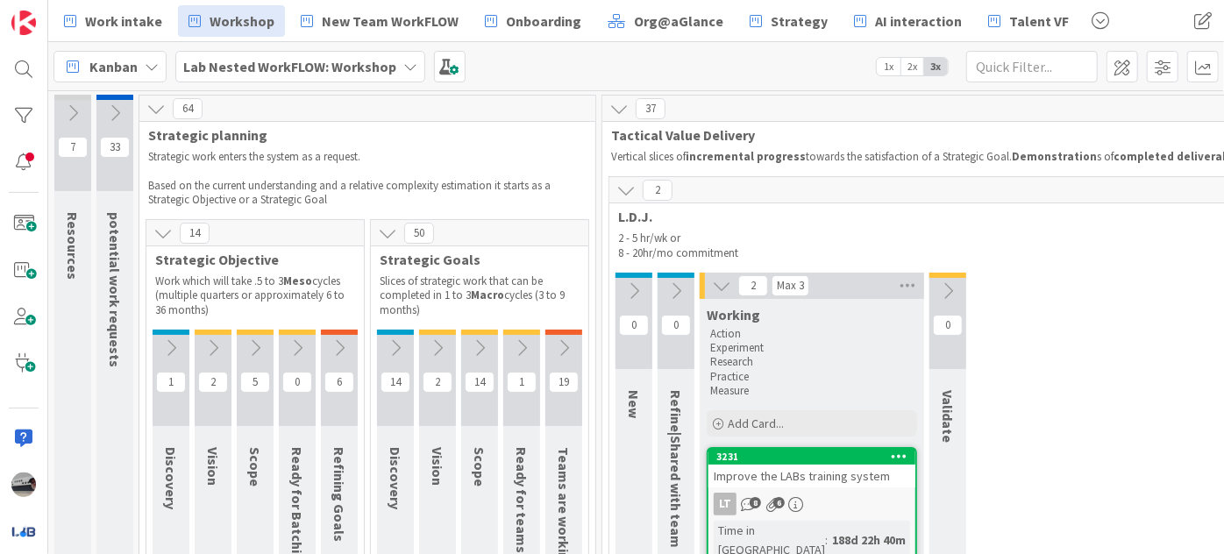
click at [622, 186] on icon at bounding box center [625, 190] width 19 height 19
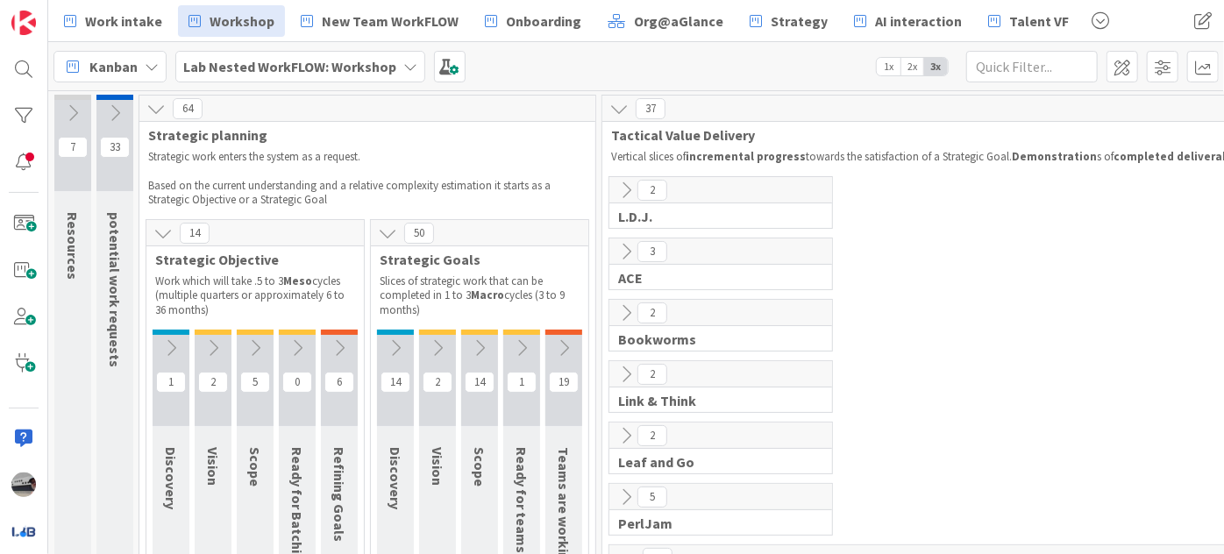
click at [153, 102] on icon at bounding box center [155, 108] width 19 height 19
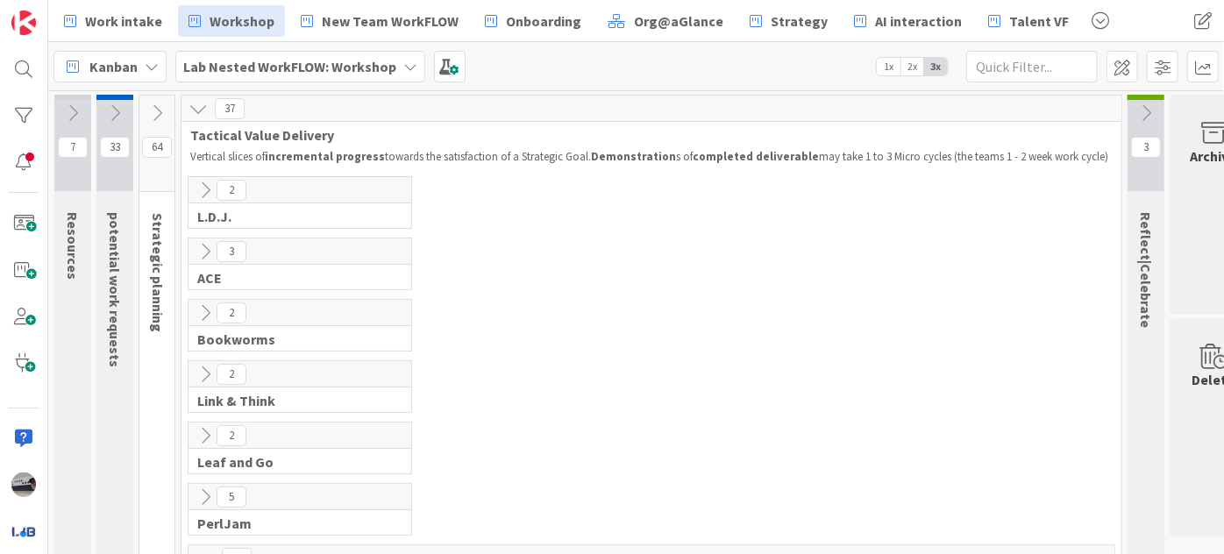
click at [199, 105] on icon at bounding box center [197, 108] width 19 height 19
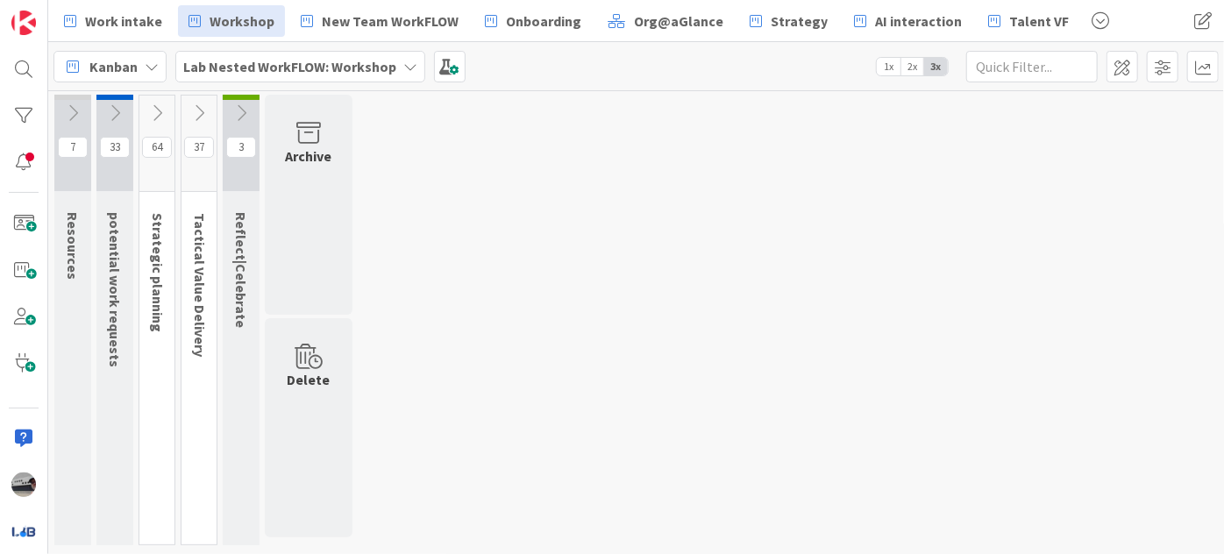
click at [67, 112] on icon at bounding box center [72, 112] width 19 height 19
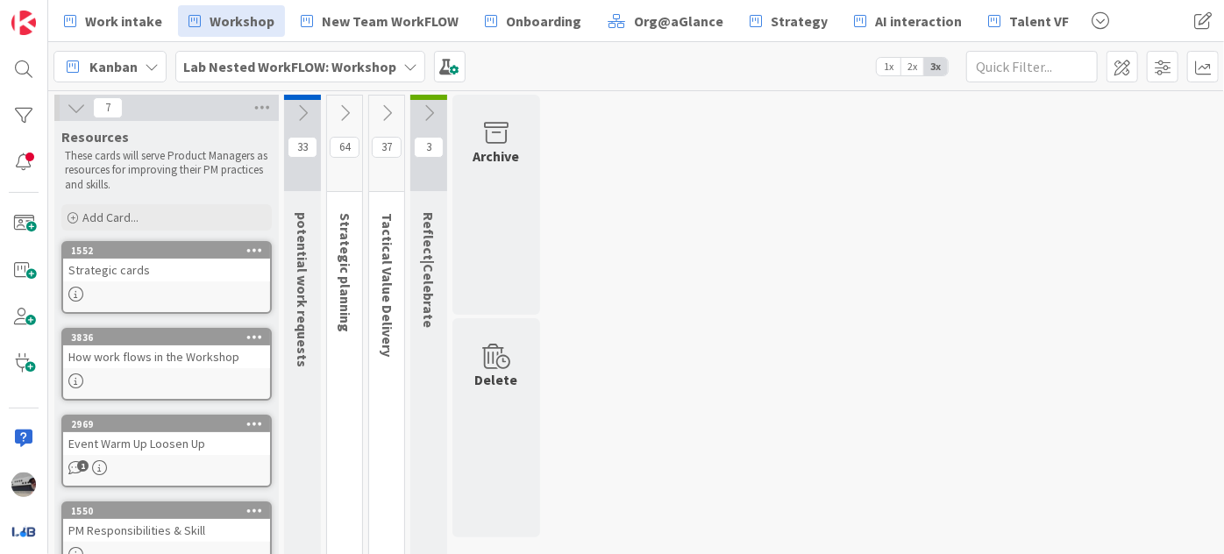
click at [70, 103] on icon at bounding box center [76, 107] width 19 height 19
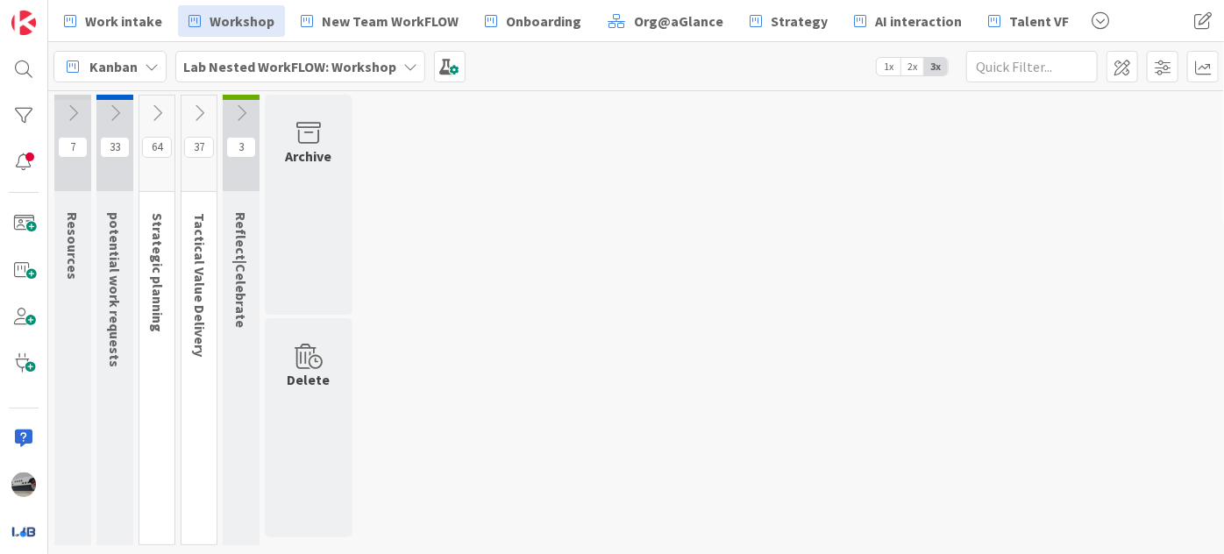
click at [122, 103] on icon at bounding box center [114, 112] width 19 height 19
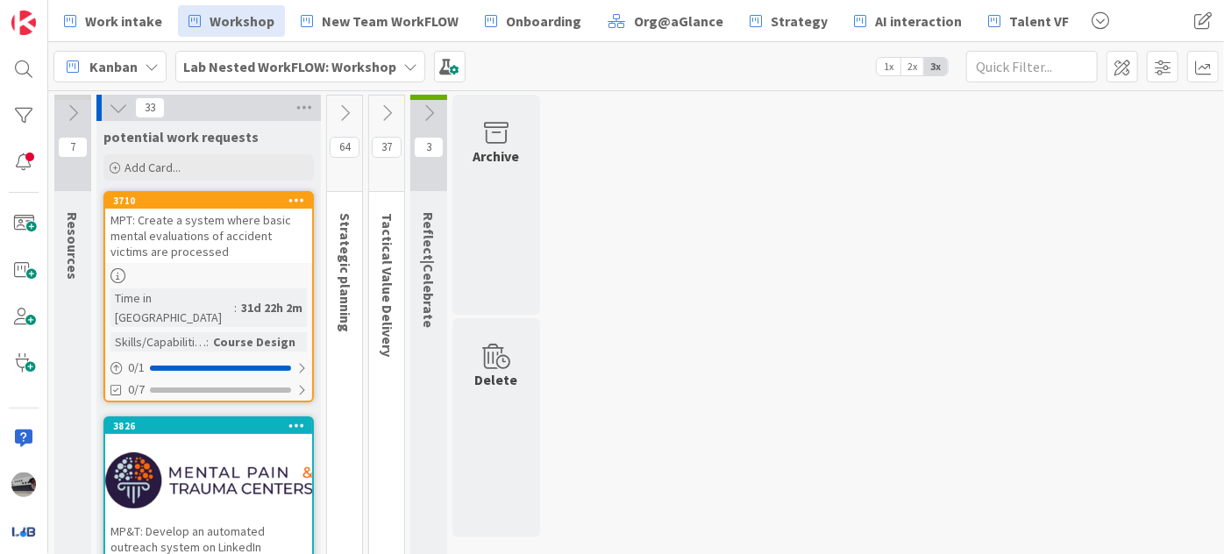
click at [112, 100] on icon at bounding box center [118, 107] width 19 height 19
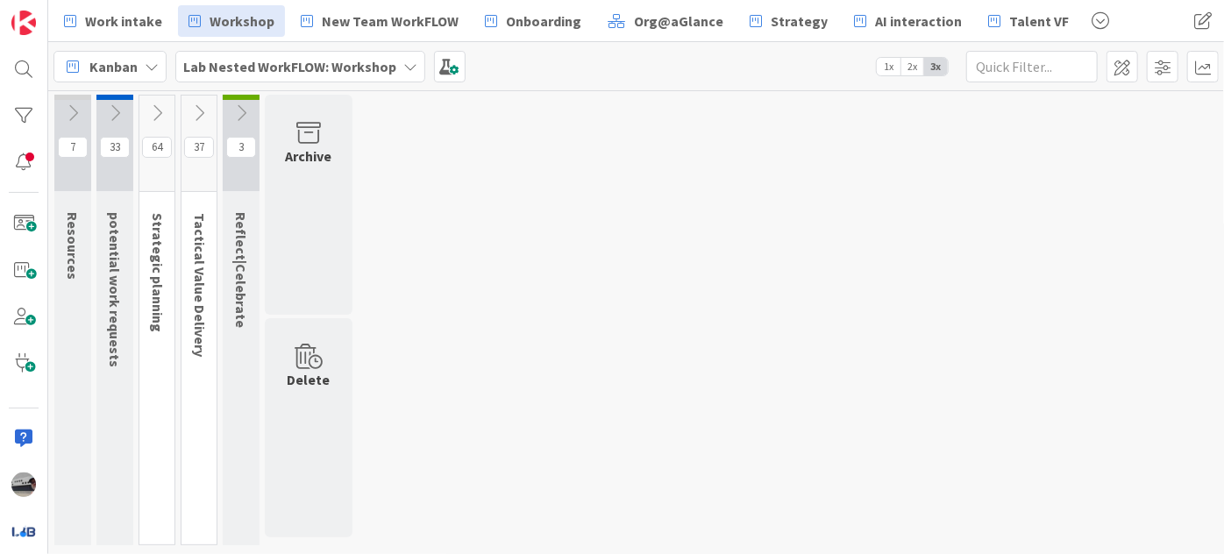
click at [156, 114] on icon at bounding box center [156, 112] width 19 height 19
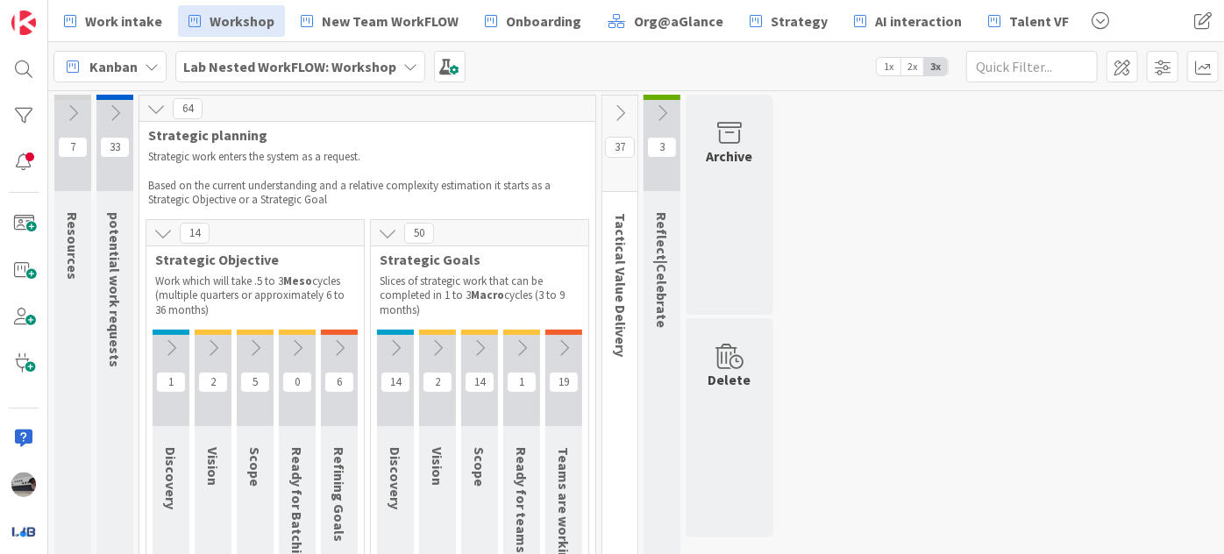
click at [344, 348] on icon at bounding box center [339, 347] width 19 height 19
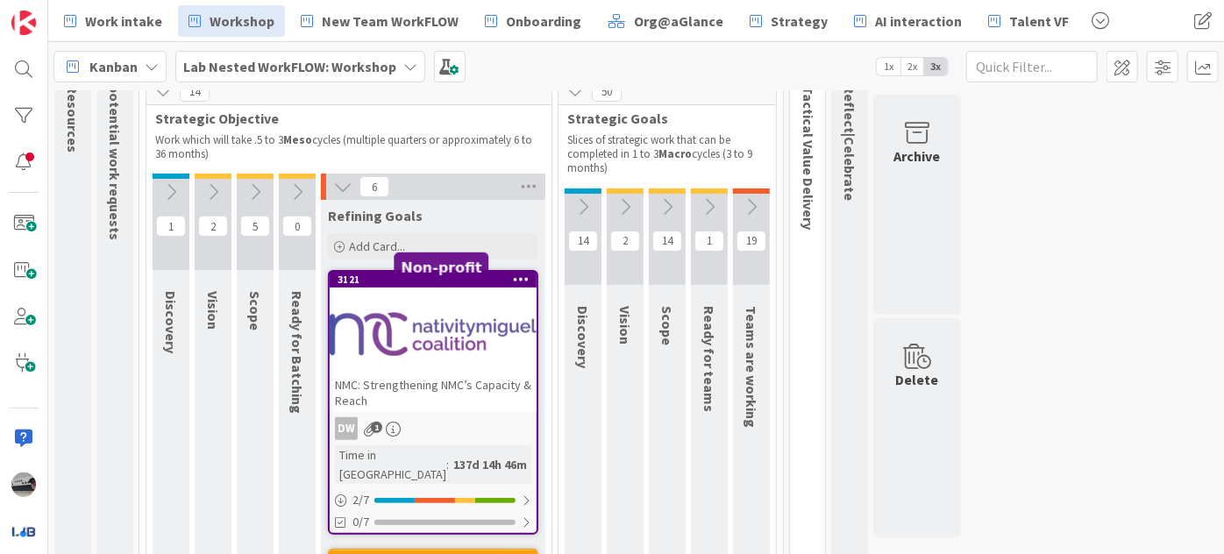
scroll to position [159, 0]
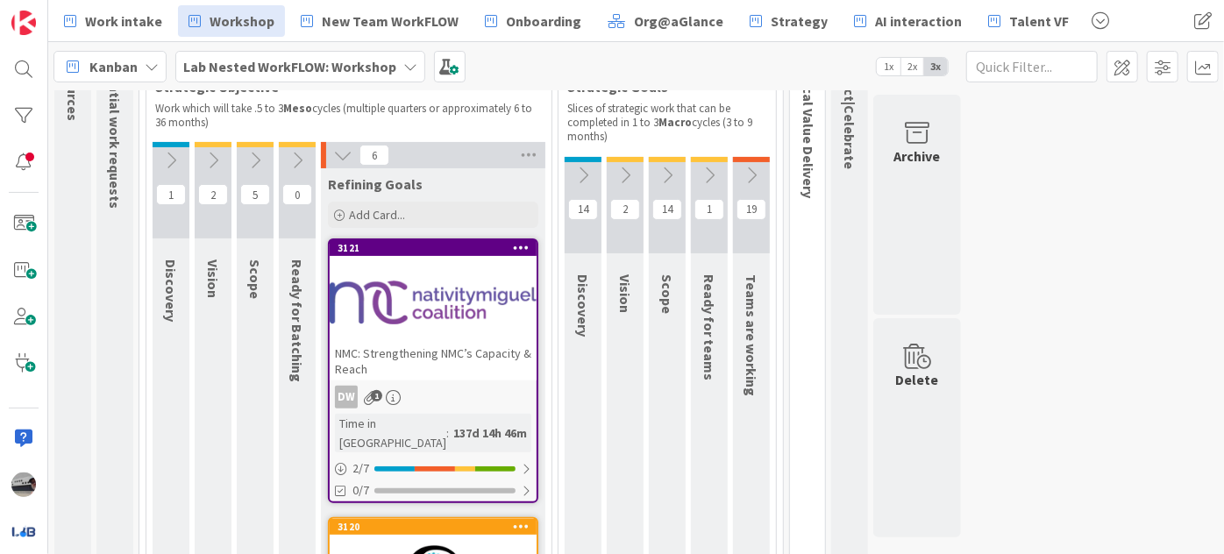
click at [410, 336] on div at bounding box center [433, 302] width 207 height 79
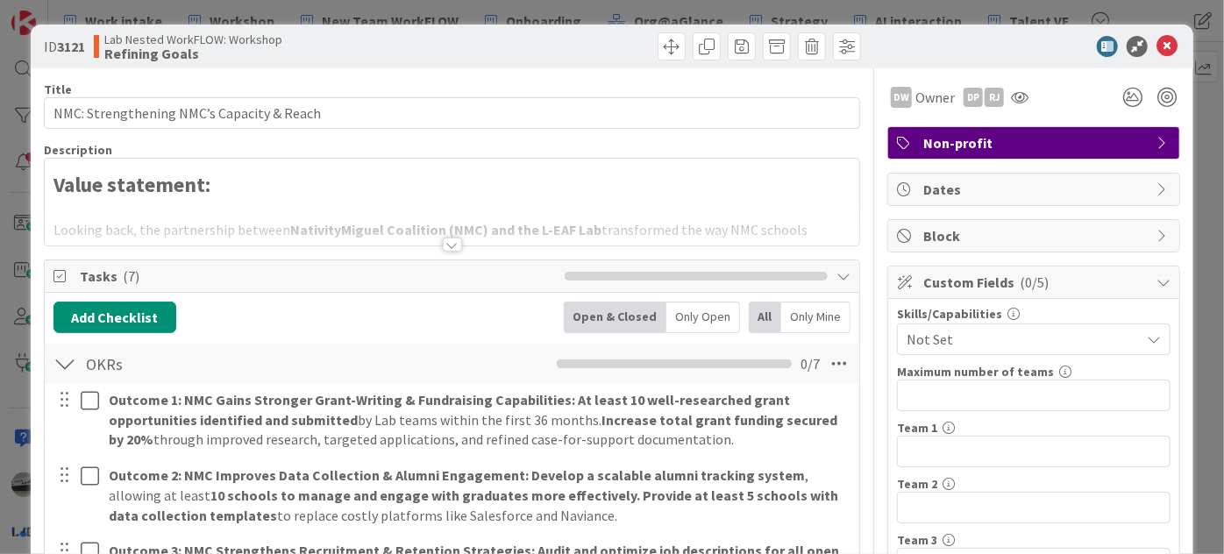
click at [445, 240] on div at bounding box center [452, 245] width 19 height 14
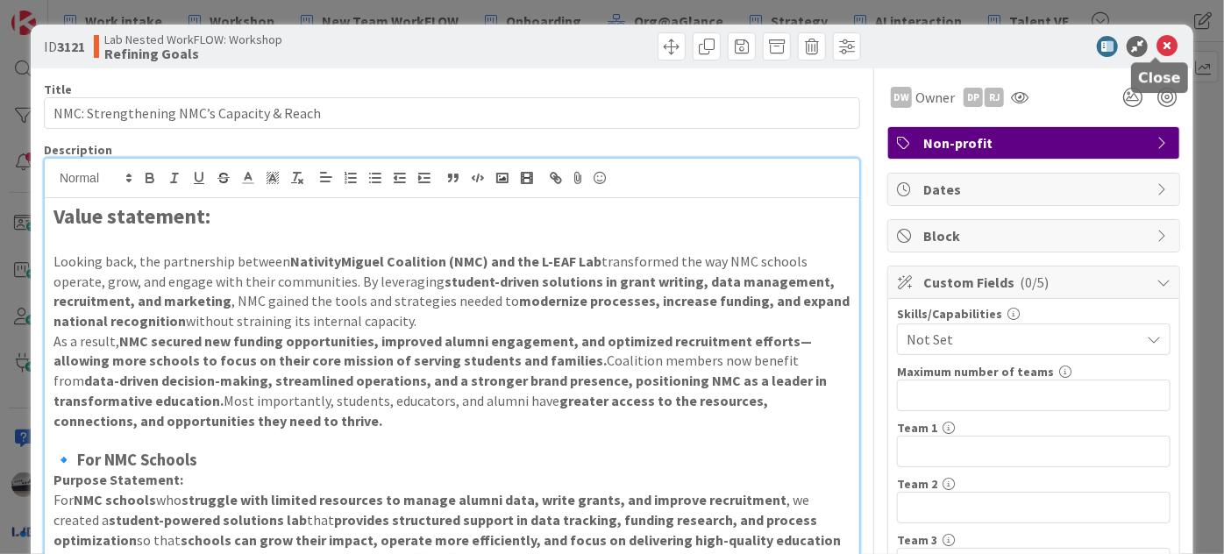
click at [1157, 44] on icon at bounding box center [1166, 46] width 21 height 21
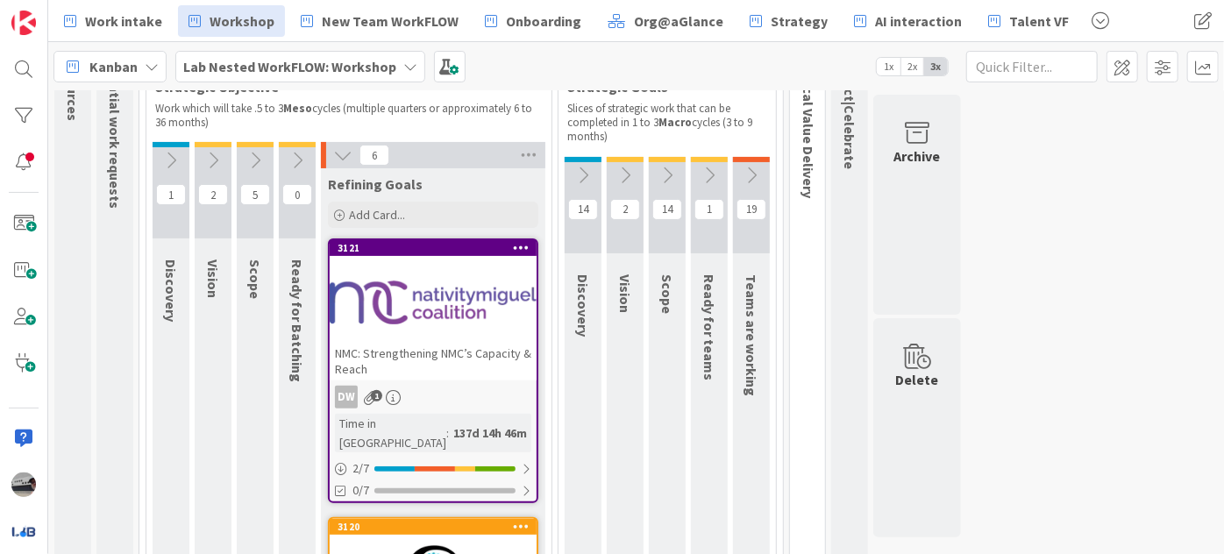
click at [336, 150] on icon at bounding box center [342, 155] width 19 height 19
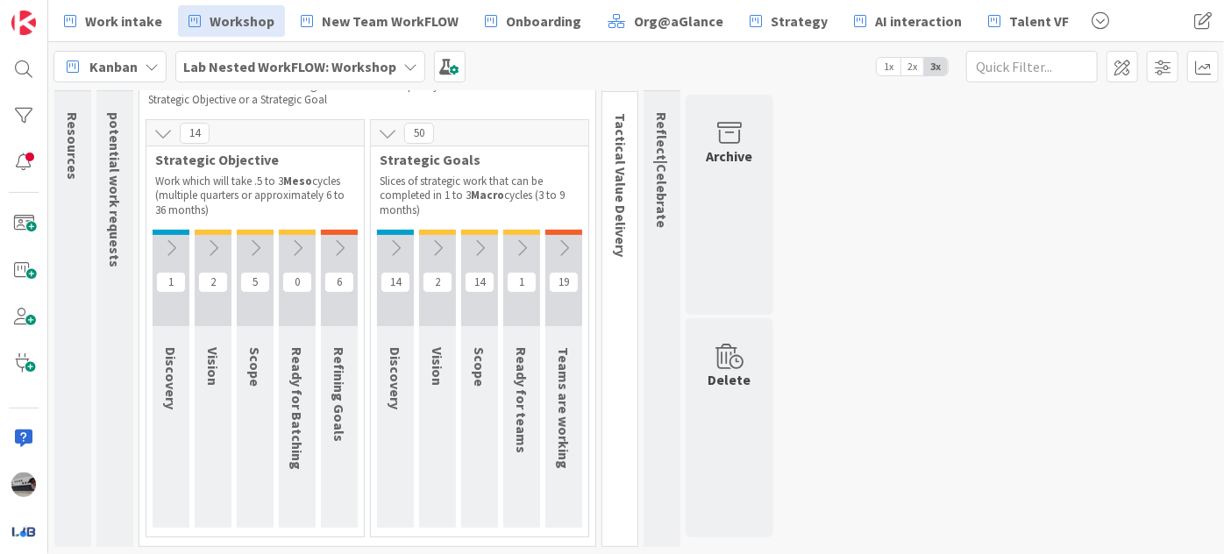
click at [558, 240] on icon at bounding box center [563, 247] width 19 height 19
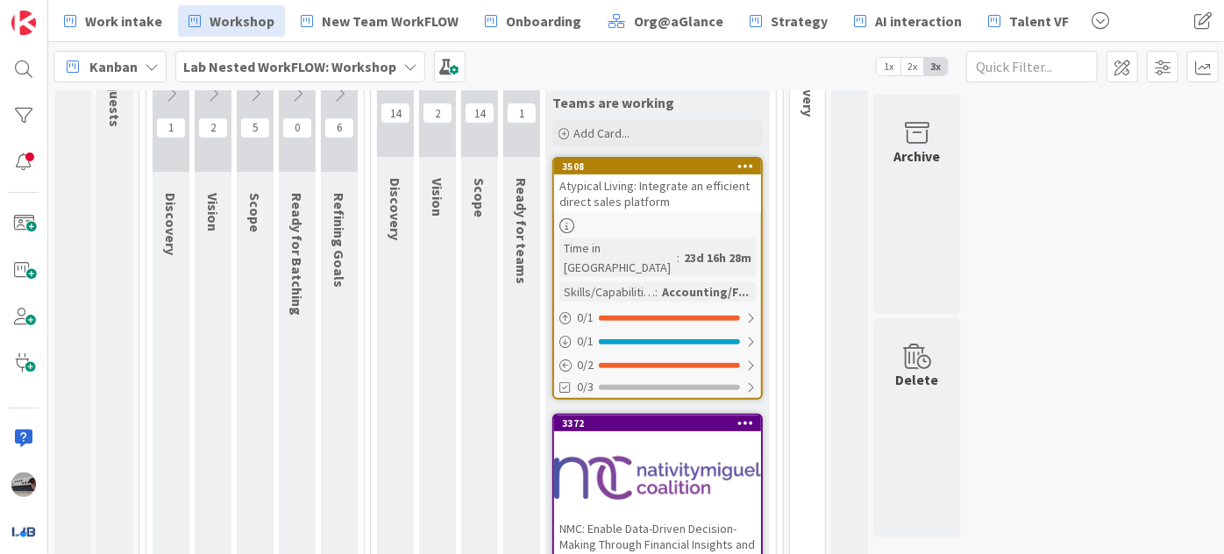
scroll to position [339, 0]
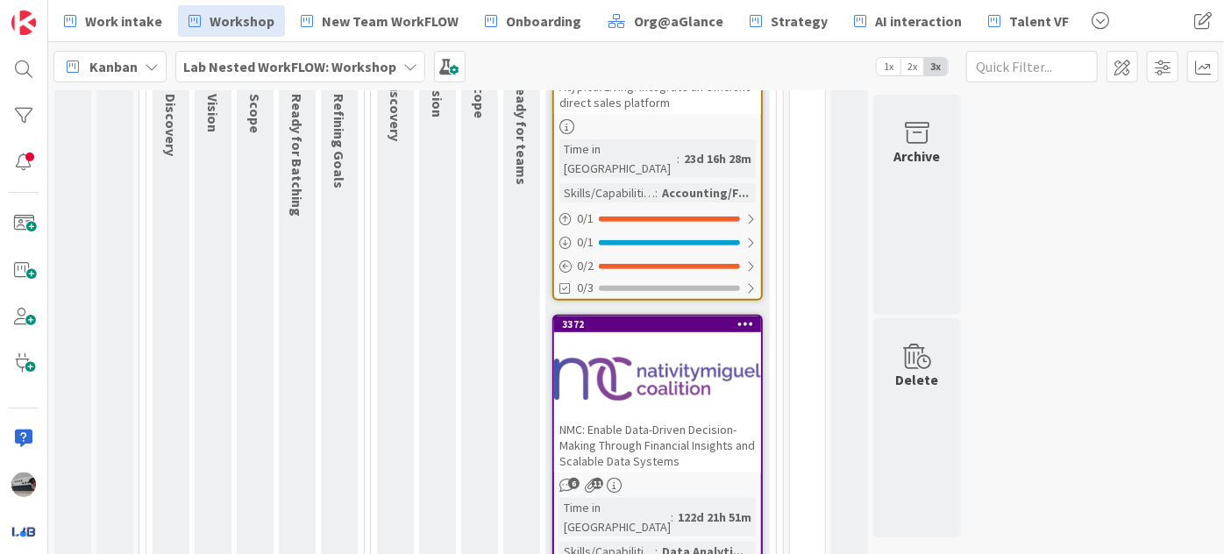
click at [709, 350] on div at bounding box center [657, 378] width 207 height 79
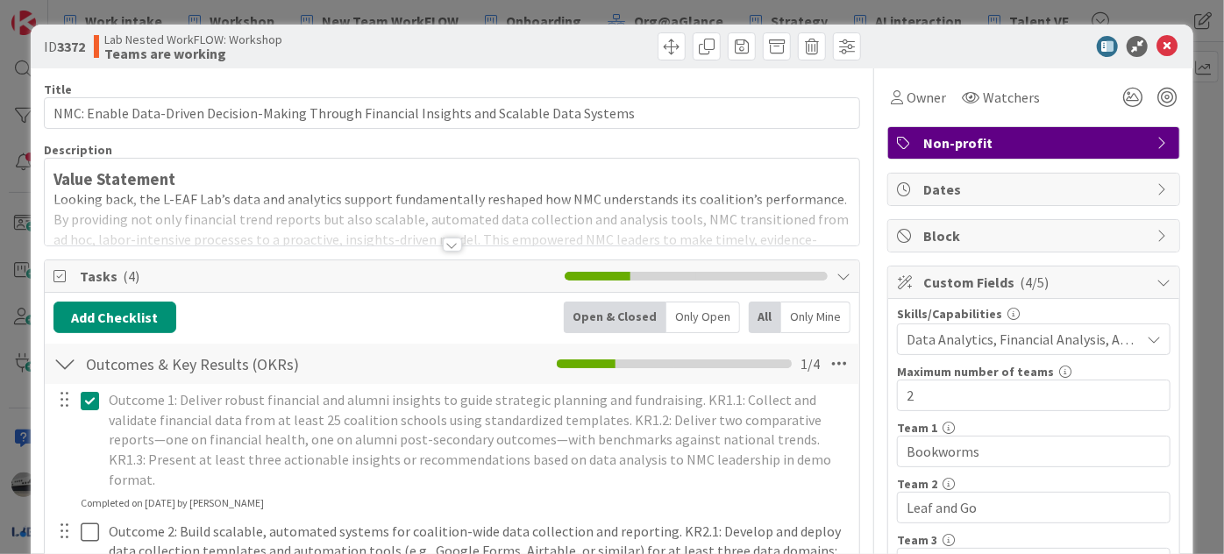
click at [449, 247] on div at bounding box center [452, 245] width 19 height 14
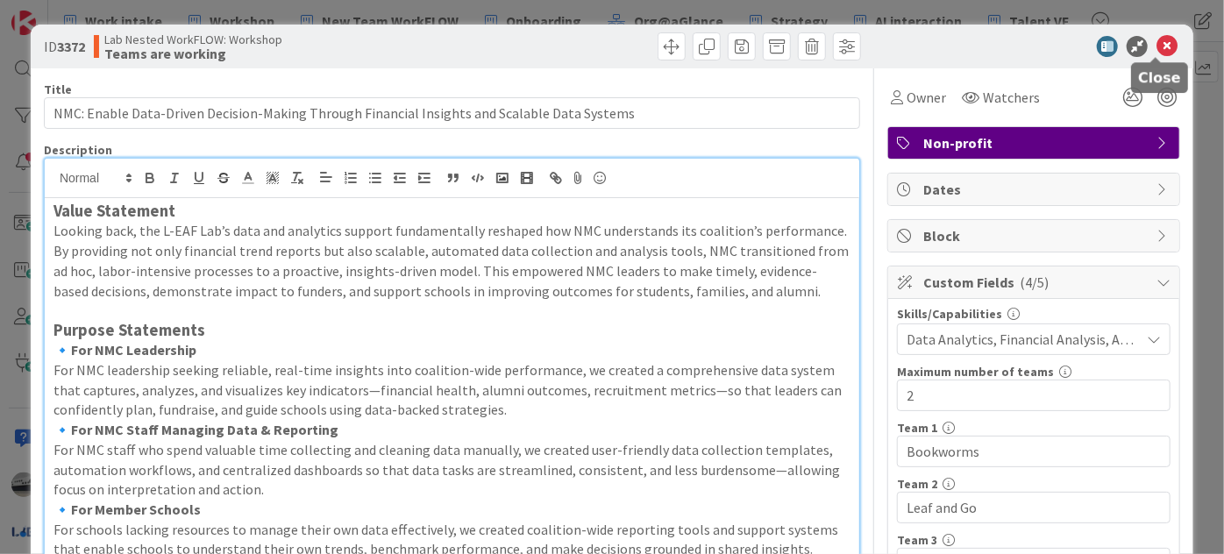
click at [1157, 46] on icon at bounding box center [1166, 46] width 21 height 21
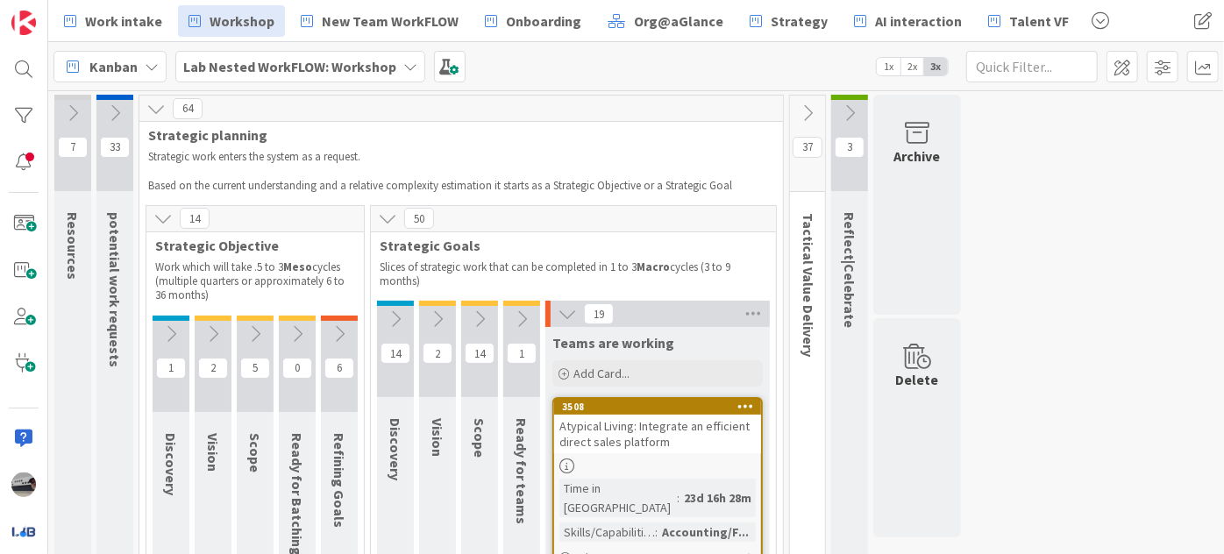
click at [807, 115] on icon at bounding box center [807, 112] width 19 height 19
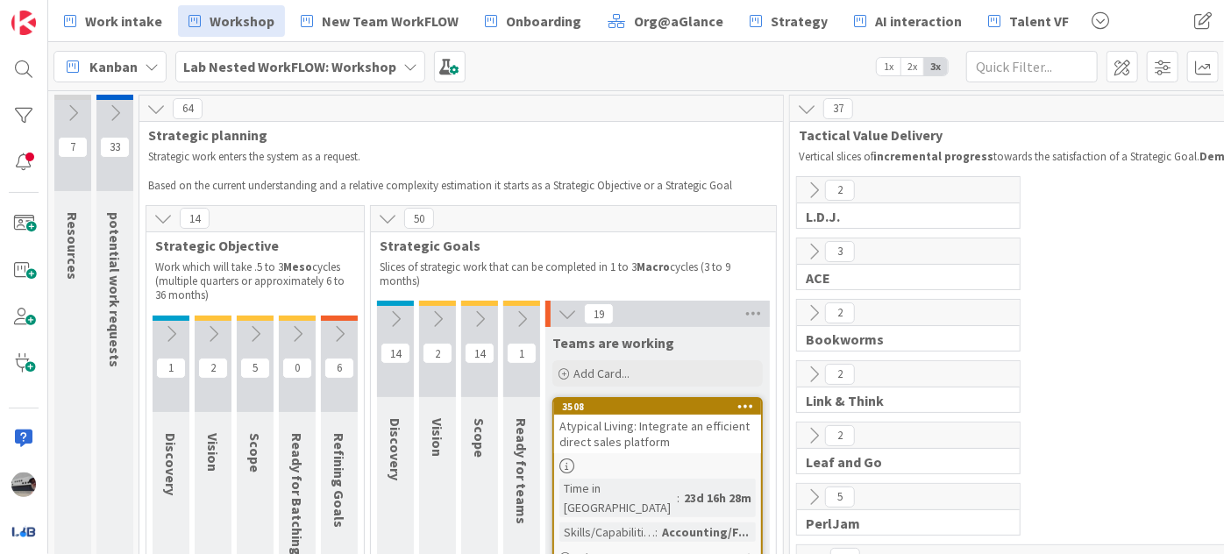
click at [522, 317] on icon at bounding box center [521, 318] width 19 height 19
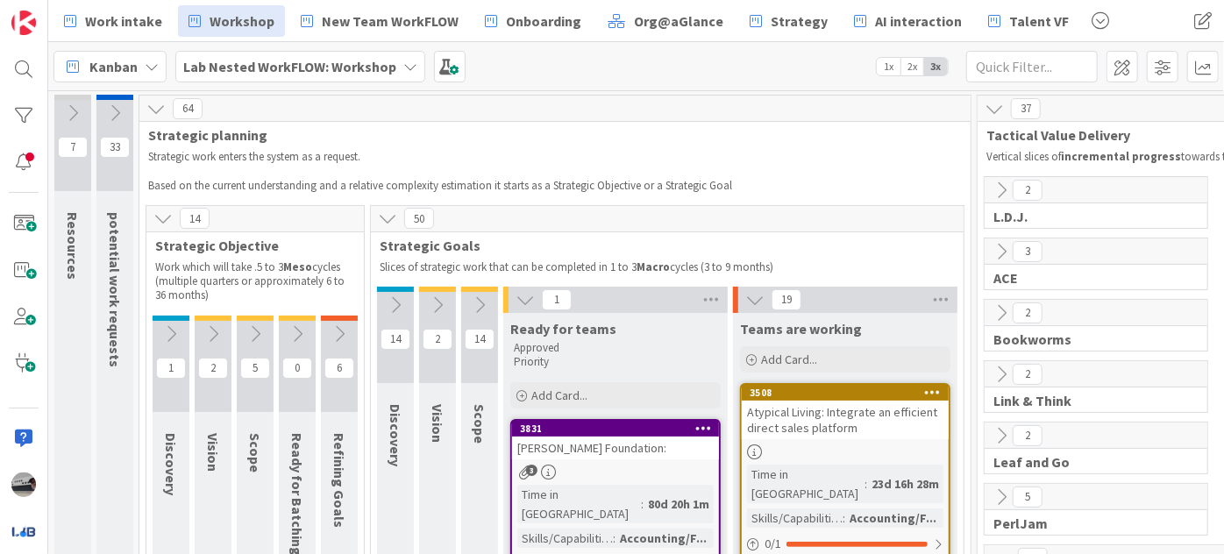
click at [995, 310] on icon at bounding box center [1001, 312] width 19 height 19
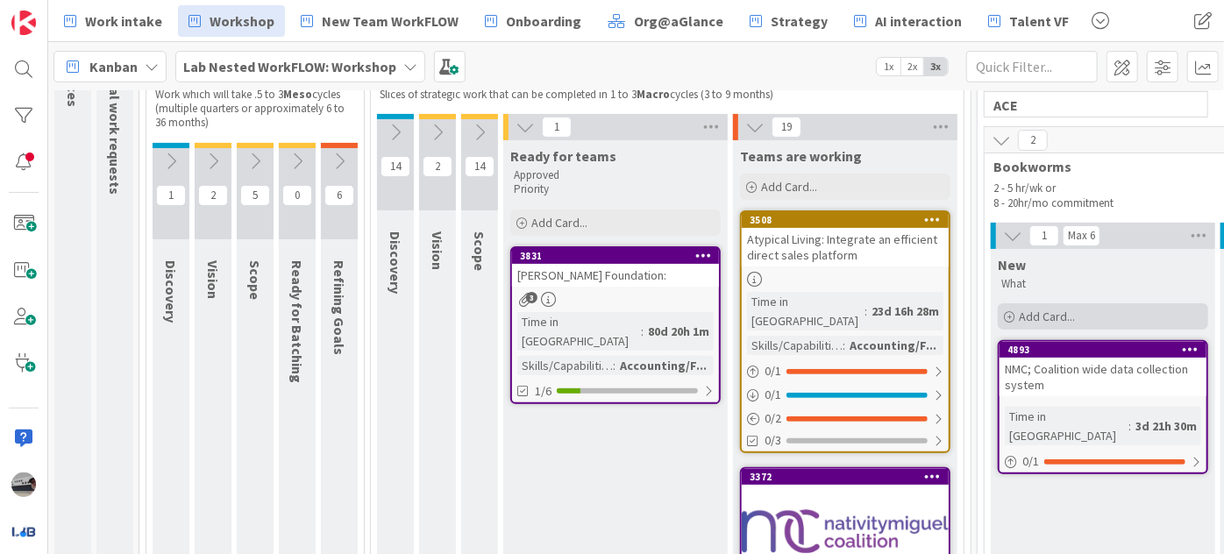
scroll to position [159, 0]
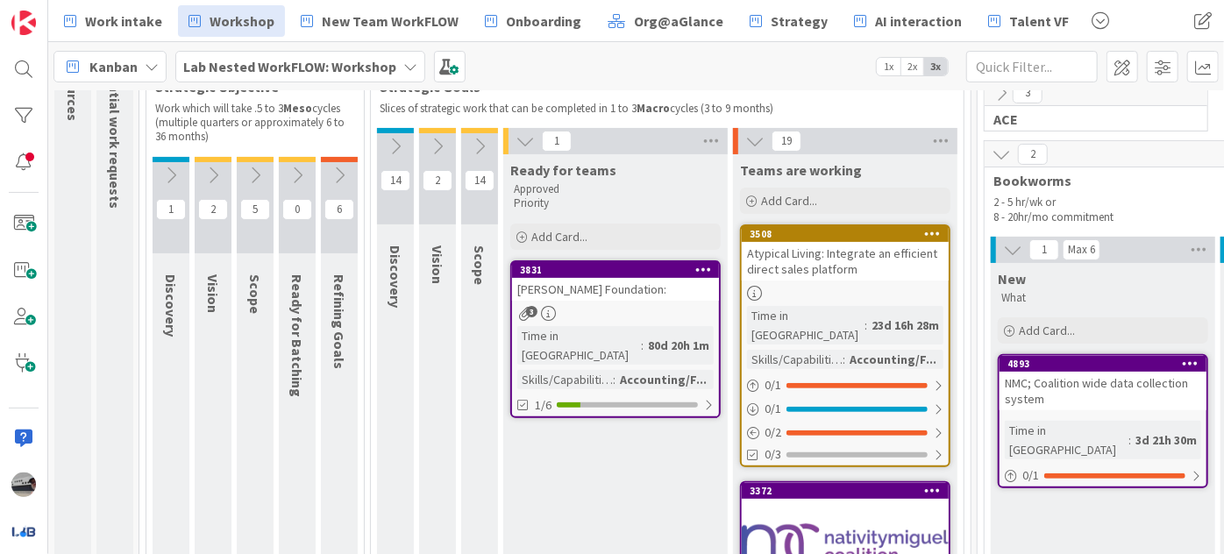
click at [843, 483] on div "3372 NMC: Enable Data-Driven Decision-Making Through Financial Insights and Sca…" at bounding box center [845, 561] width 207 height 156
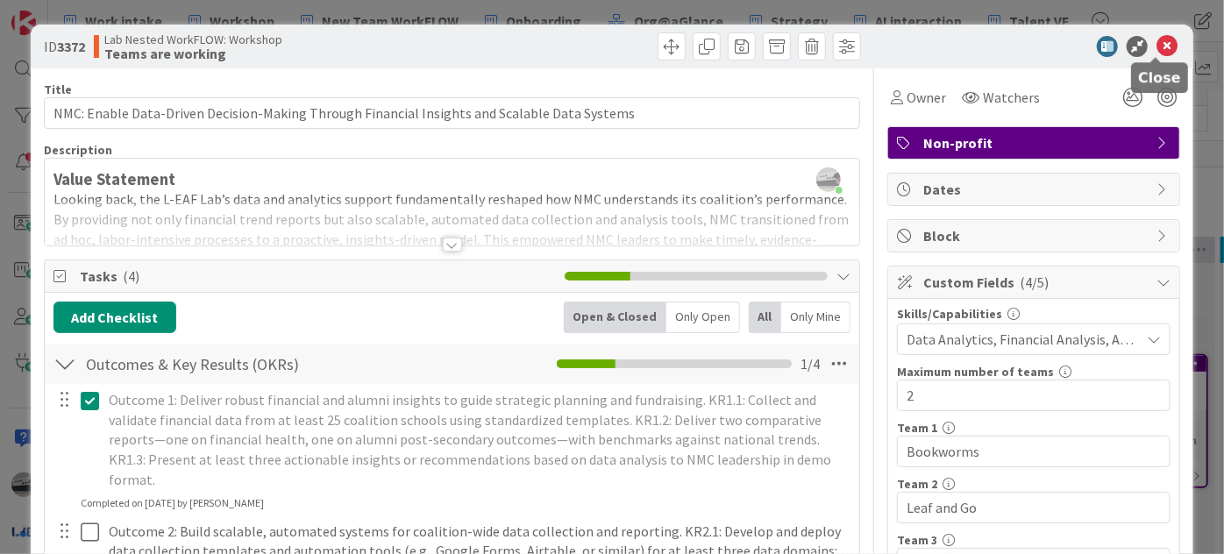
click at [1156, 39] on icon at bounding box center [1166, 46] width 21 height 21
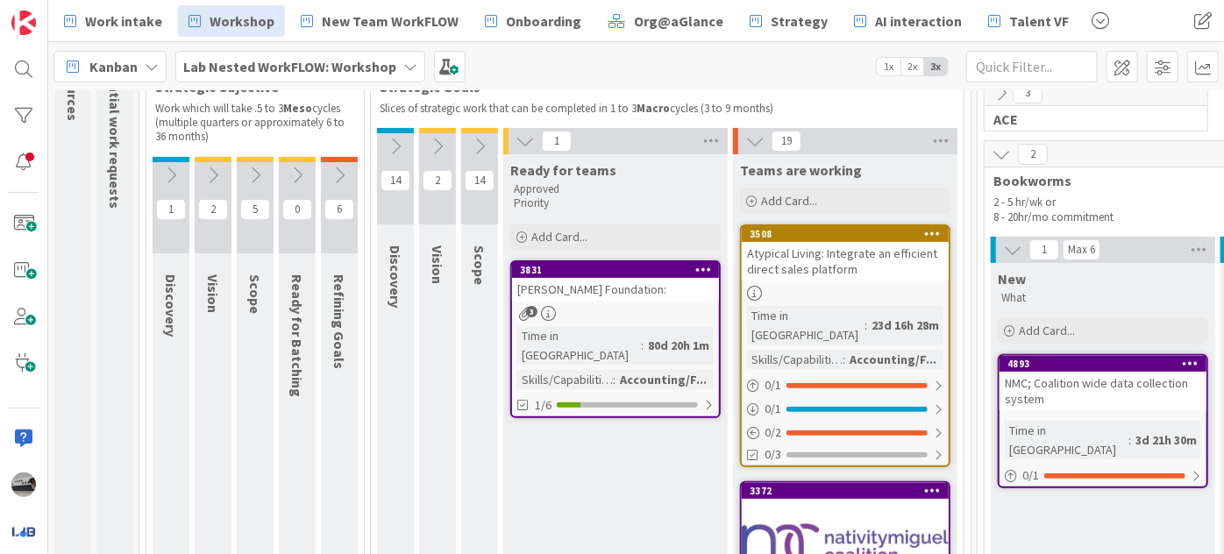
click at [369, 60] on b "Lab Nested WorkFLOW: Workshop" at bounding box center [289, 67] width 213 height 18
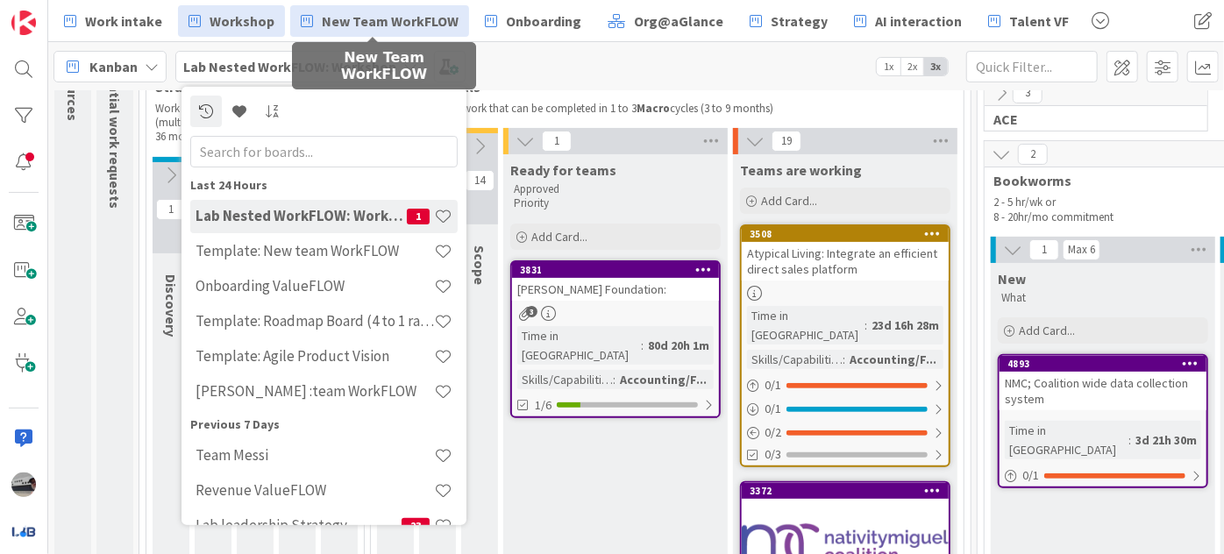
click at [376, 17] on span "New Team WorkFLOW" at bounding box center [390, 21] width 137 height 21
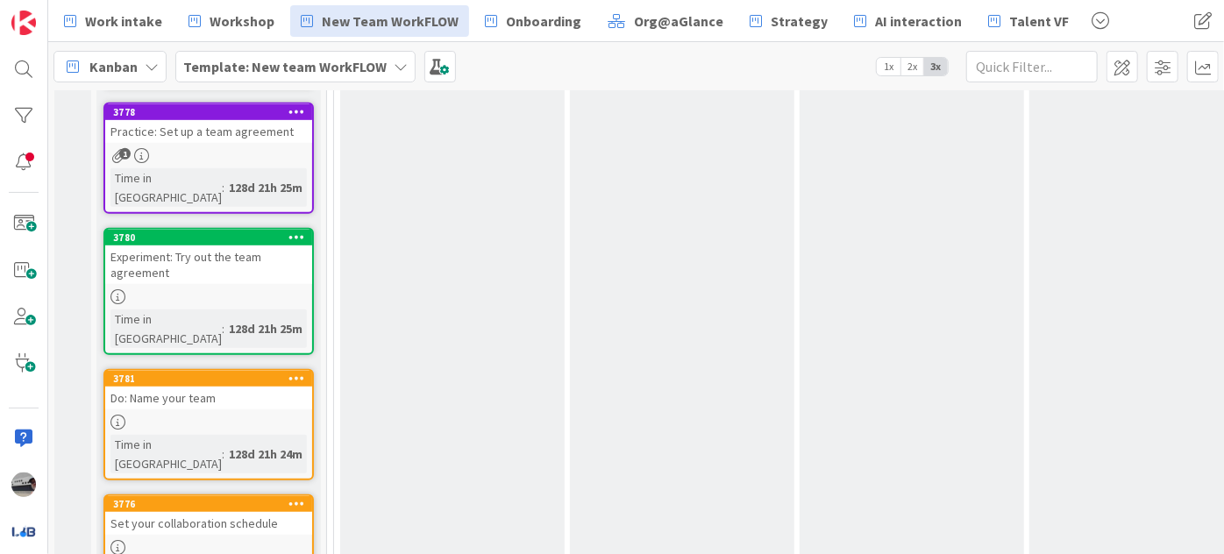
scroll to position [558, 0]
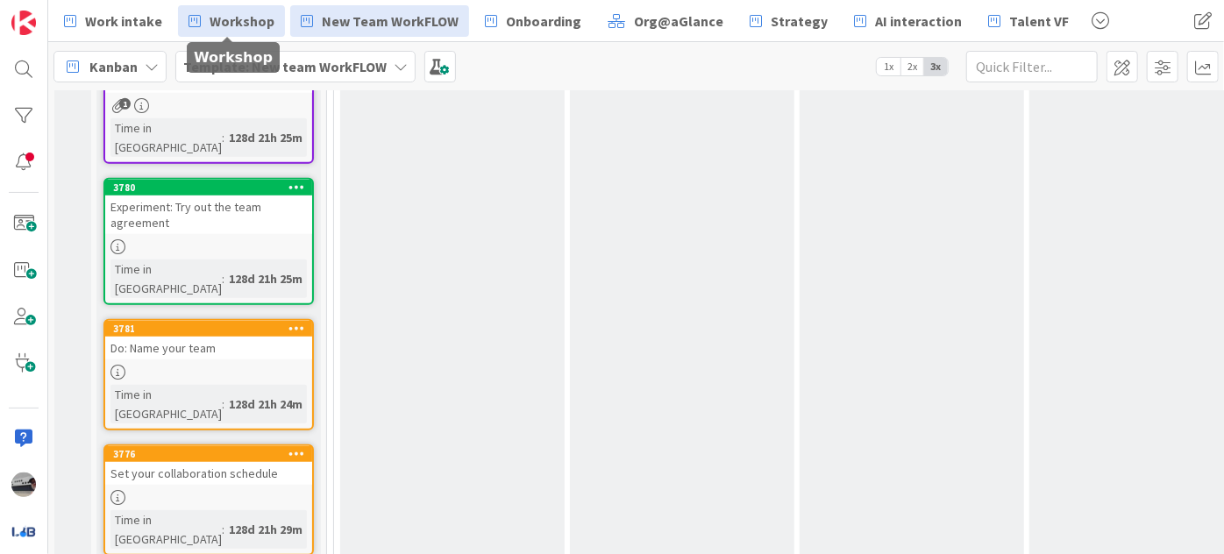
click at [240, 26] on span "Workshop" at bounding box center [242, 21] width 65 height 21
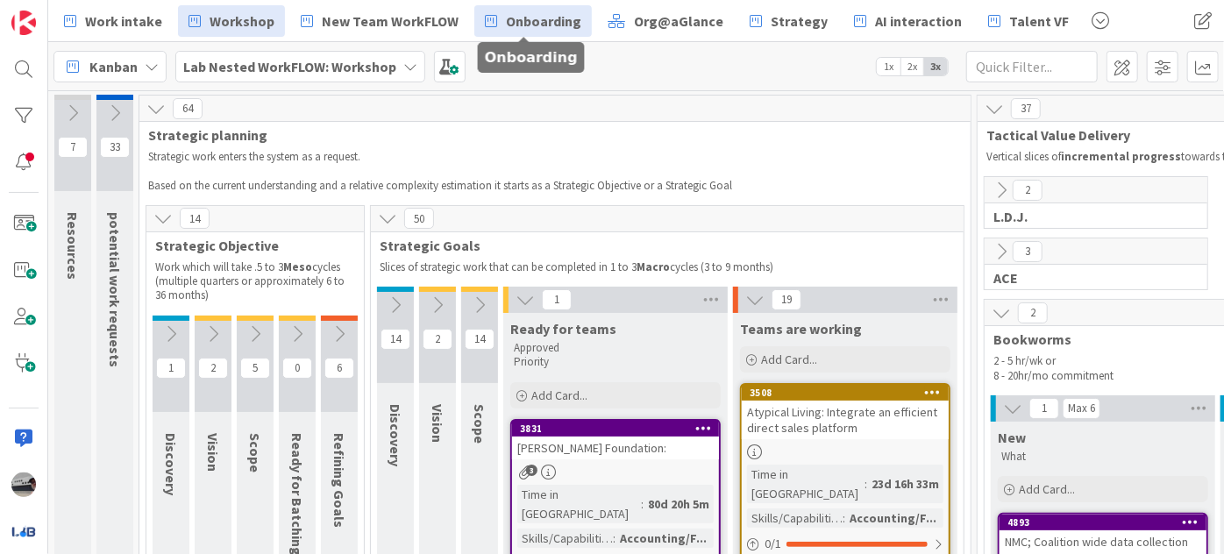
click at [547, 24] on span "Onboarding" at bounding box center [543, 21] width 75 height 21
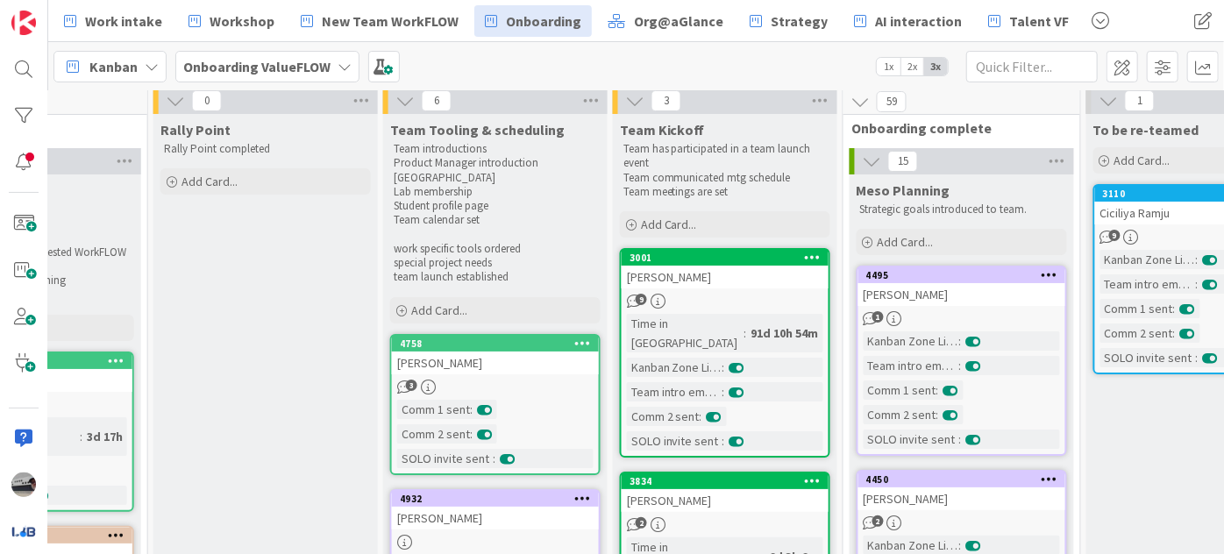
scroll to position [0, 1063]
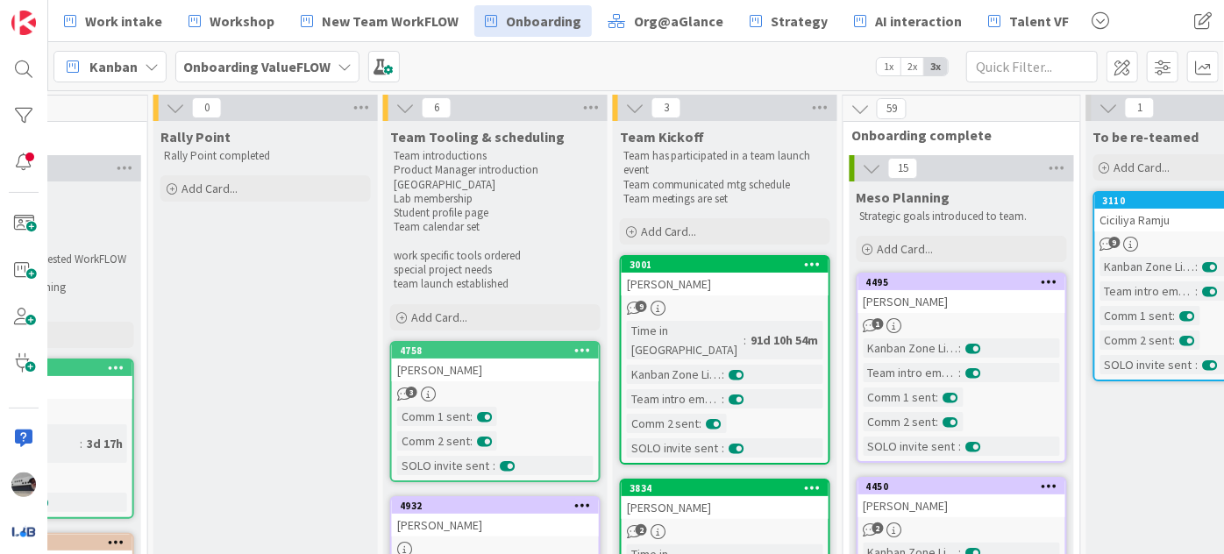
click at [639, 103] on icon at bounding box center [634, 107] width 19 height 19
